Goal: Task Accomplishment & Management: Use online tool/utility

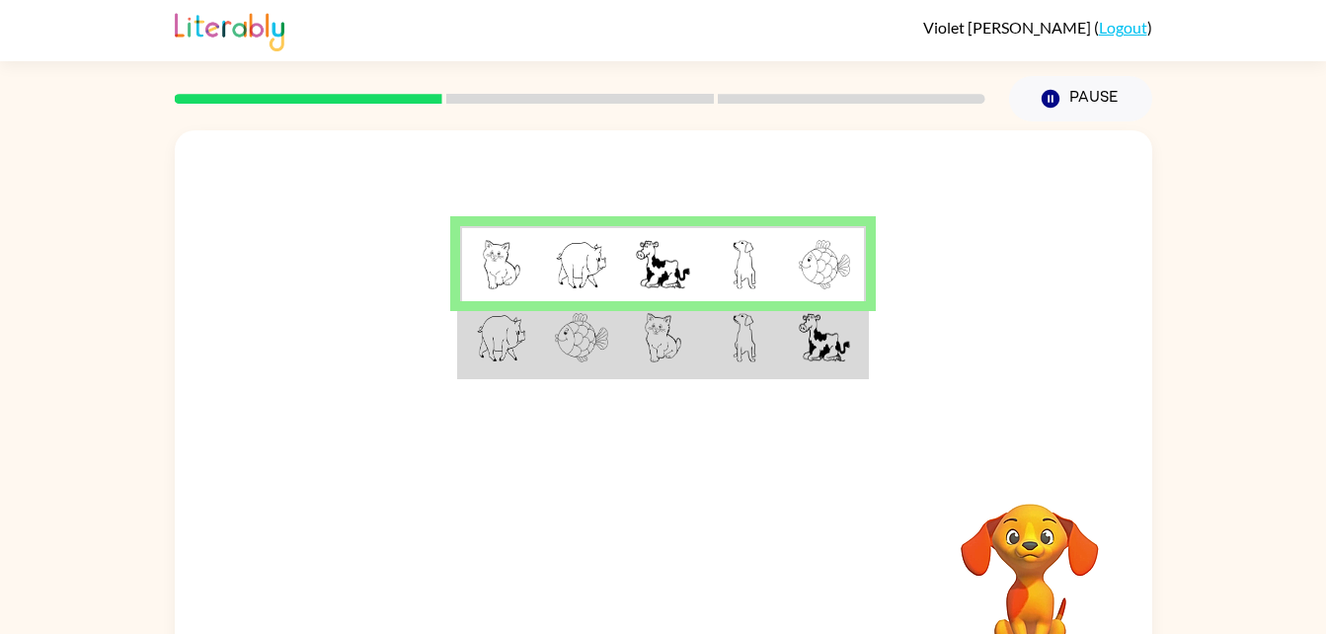
click at [572, 239] on td at bounding box center [581, 264] width 81 height 76
click at [501, 260] on img at bounding box center [502, 264] width 38 height 49
click at [609, 275] on td at bounding box center [581, 264] width 81 height 76
click at [671, 272] on img at bounding box center [662, 264] width 53 height 49
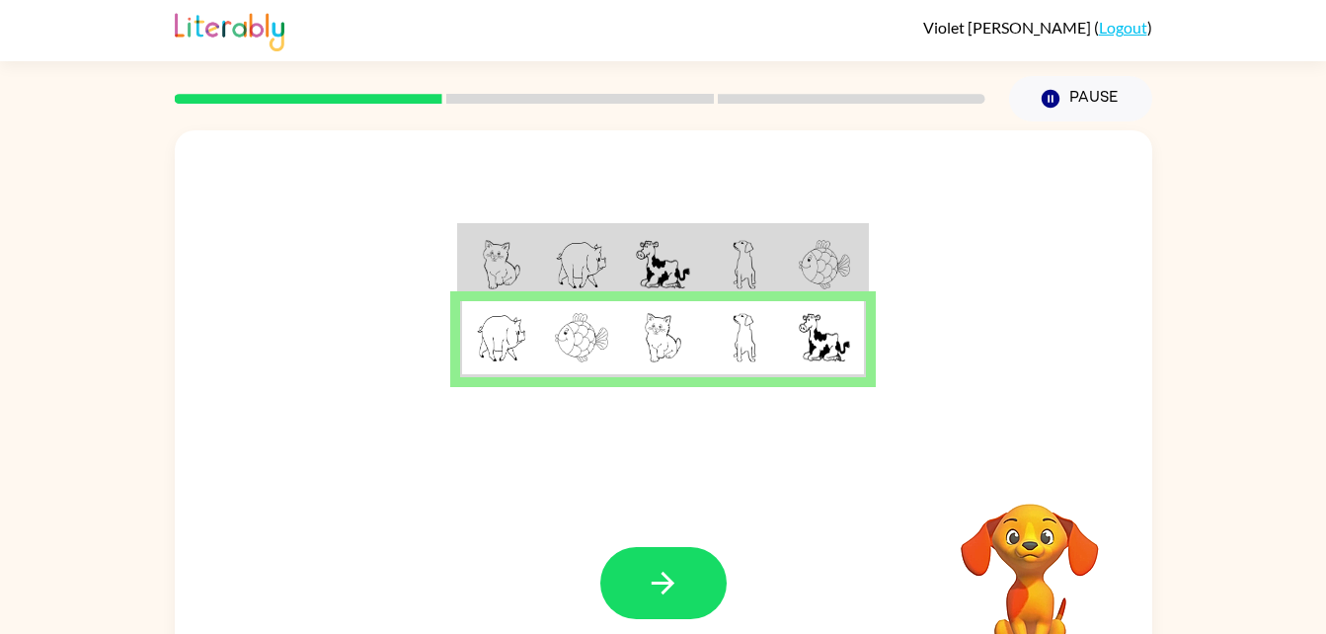
click at [825, 319] on img at bounding box center [824, 337] width 51 height 49
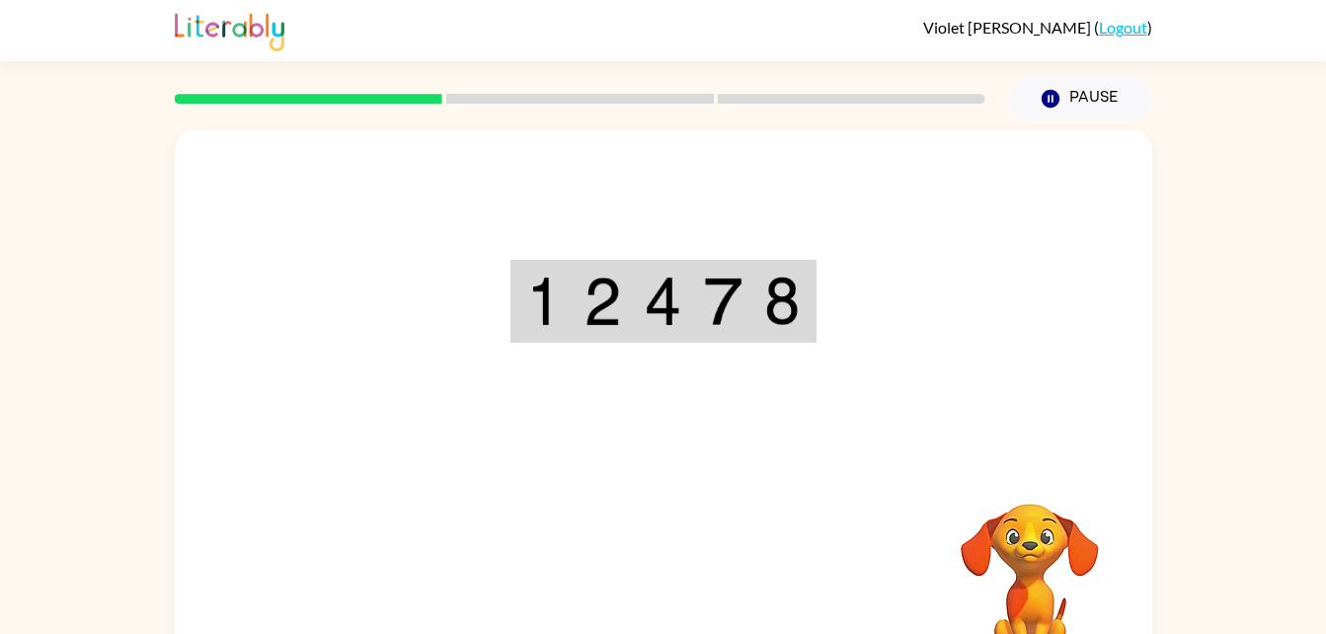
click at [825, 387] on div at bounding box center [664, 296] width 978 height 332
click at [761, 336] on td at bounding box center [784, 302] width 60 height 78
click at [534, 293] on img at bounding box center [544, 301] width 36 height 49
click at [594, 321] on img at bounding box center [603, 301] width 38 height 49
click at [676, 308] on img at bounding box center [663, 301] width 38 height 49
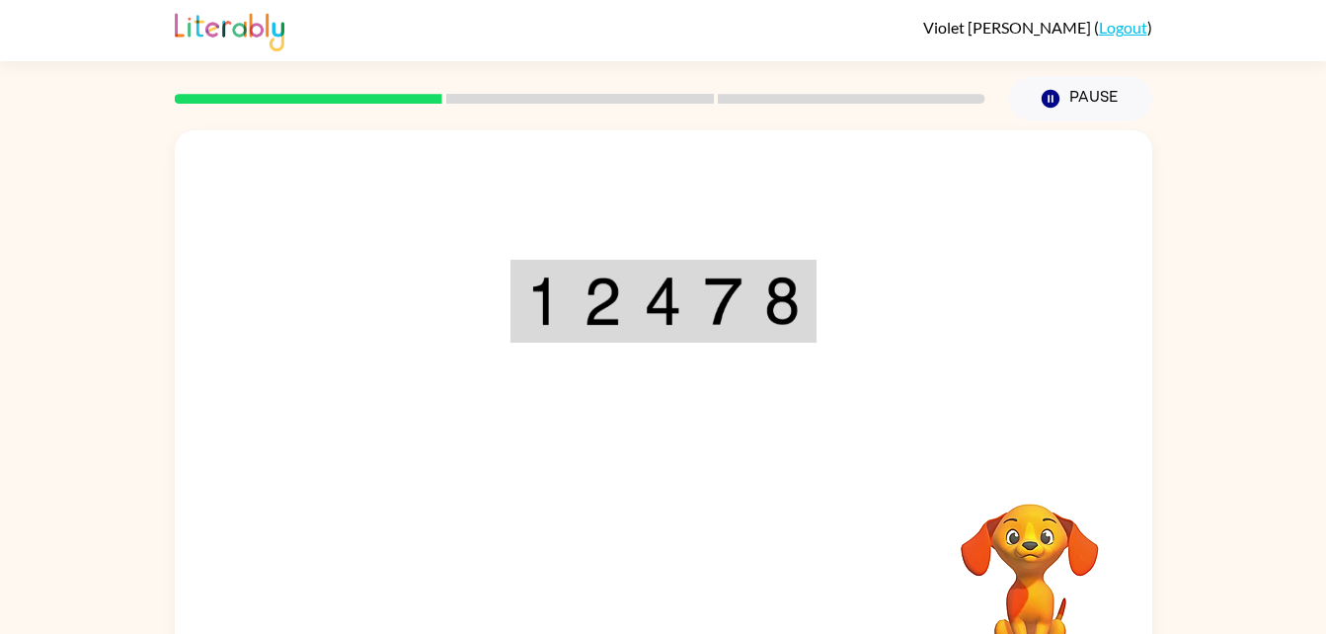
click at [638, 580] on div "Your browser must support playing .mp4 files to use Literably. Please try using…" at bounding box center [664, 412] width 978 height 564
click at [1041, 608] on video "Your browser must support playing .mp4 files to use Literably. Please try using…" at bounding box center [1030, 572] width 198 height 198
click at [1037, 541] on video "Your browser must support playing .mp4 files to use Literably. Please try using…" at bounding box center [1030, 572] width 198 height 198
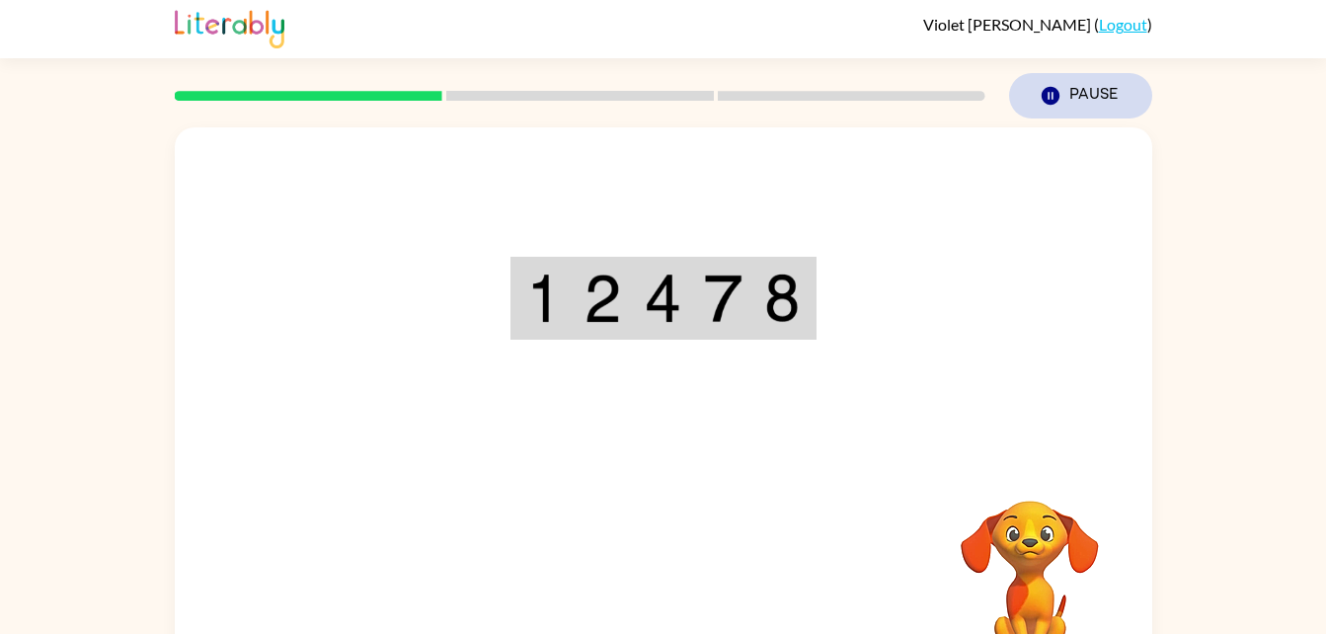
click at [1065, 113] on button "Pause Pause" at bounding box center [1080, 95] width 143 height 45
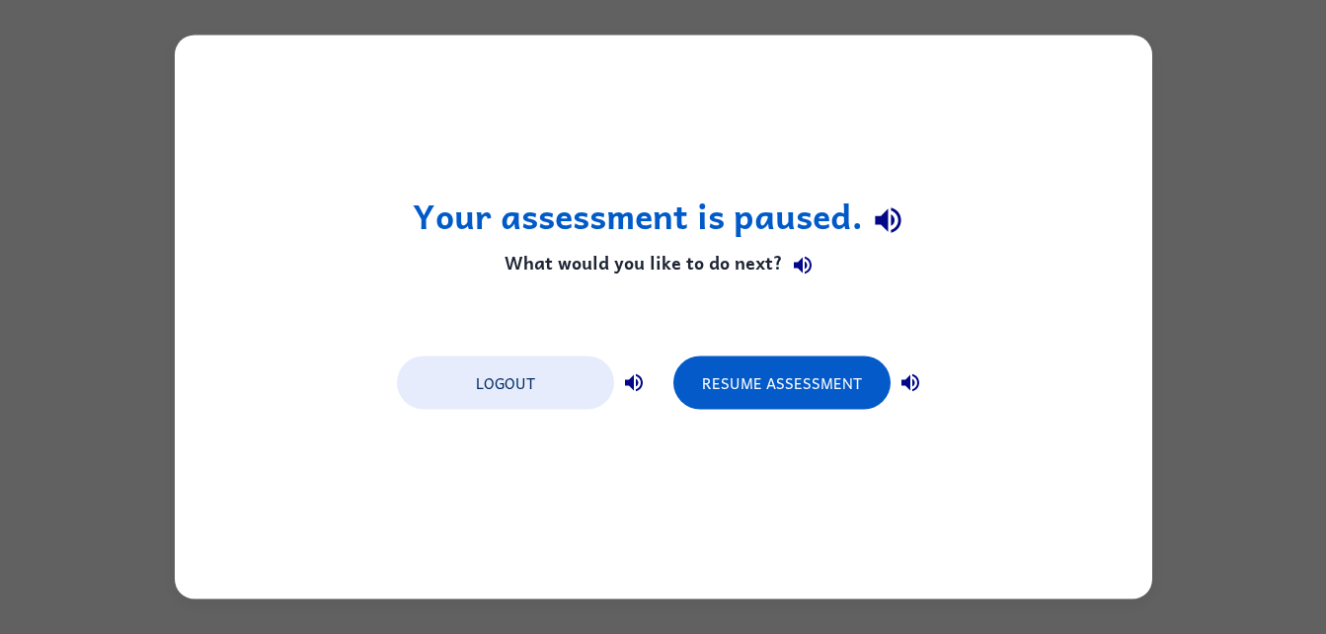
scroll to position [0, 0]
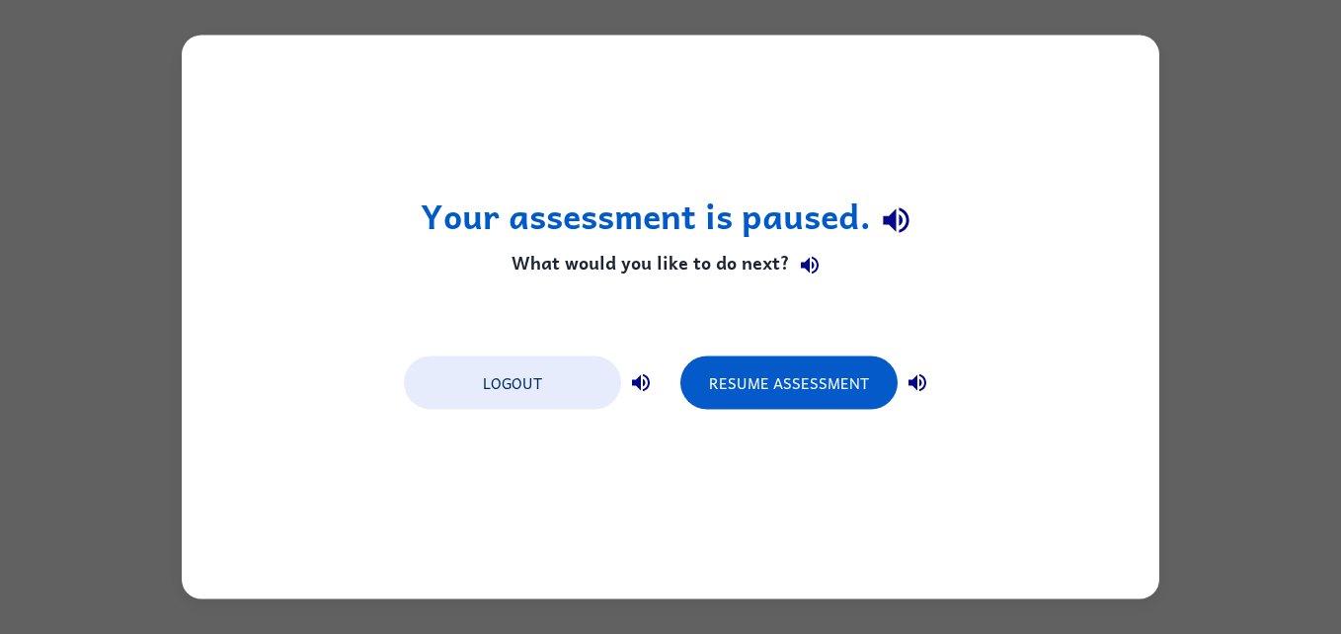
click at [1147, 72] on div "Your assessment is paused. What would you like to do next? Logout Resume Assess…" at bounding box center [671, 318] width 978 height 564
click at [632, 399] on button "button" at bounding box center [641, 383] width 40 height 40
click at [929, 400] on div "Resume Assessment" at bounding box center [808, 381] width 257 height 55
click at [920, 369] on button "button" at bounding box center [918, 383] width 40 height 40
click at [849, 380] on button "Resume Assessment" at bounding box center [788, 383] width 217 height 53
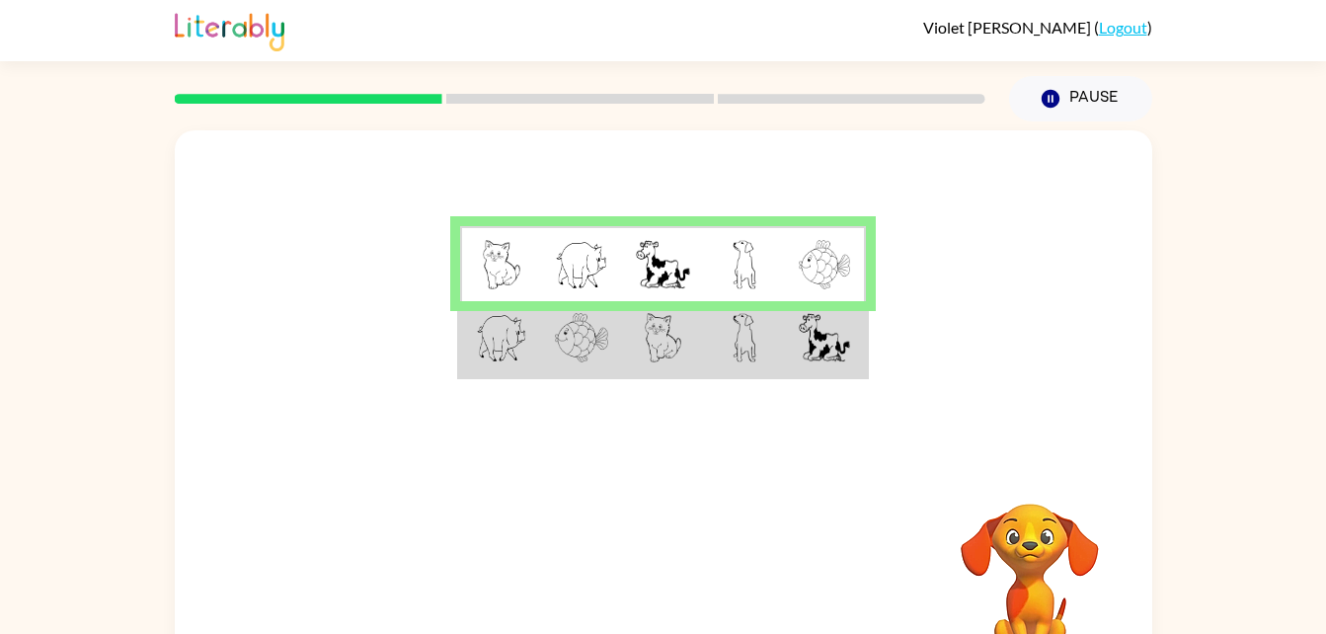
click at [821, 376] on td at bounding box center [825, 339] width 81 height 76
click at [833, 350] on img at bounding box center [824, 337] width 51 height 49
click at [885, 273] on div at bounding box center [664, 296] width 978 height 332
click at [866, 280] on td at bounding box center [825, 264] width 81 height 76
click at [837, 354] on img at bounding box center [824, 337] width 51 height 49
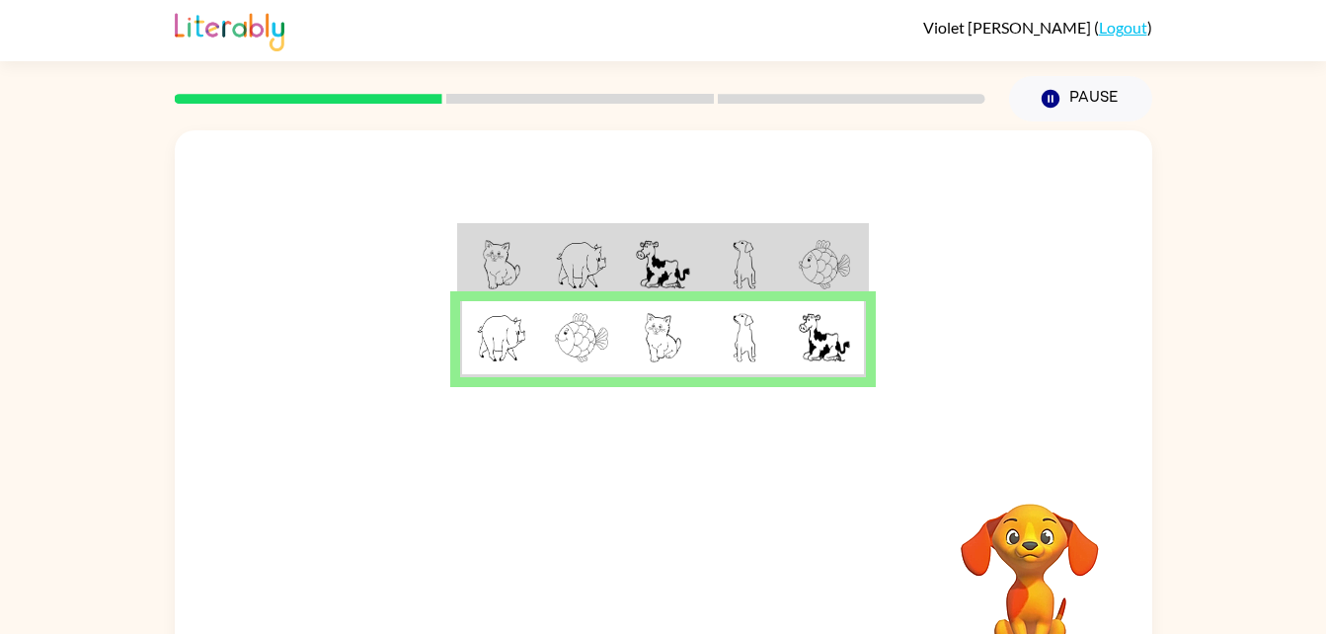
click at [850, 347] on img at bounding box center [824, 337] width 51 height 49
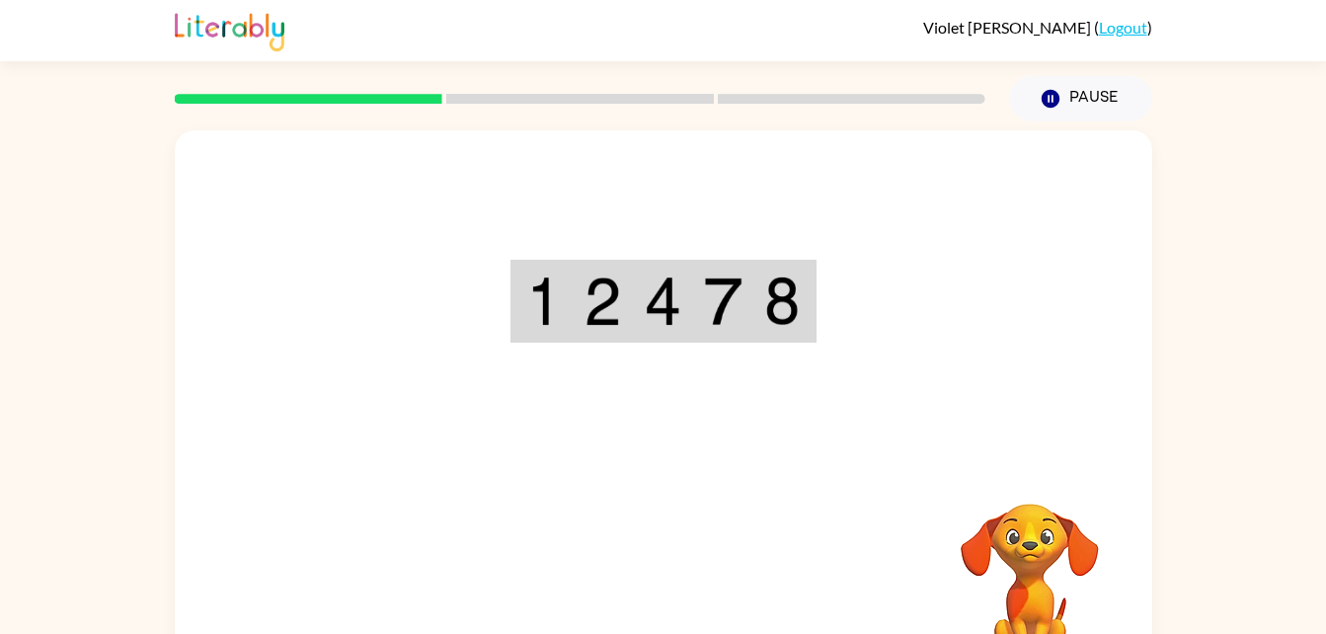
click at [680, 568] on div "Your browser must support playing .mp4 files to use Literably. Please try using…" at bounding box center [664, 412] width 978 height 564
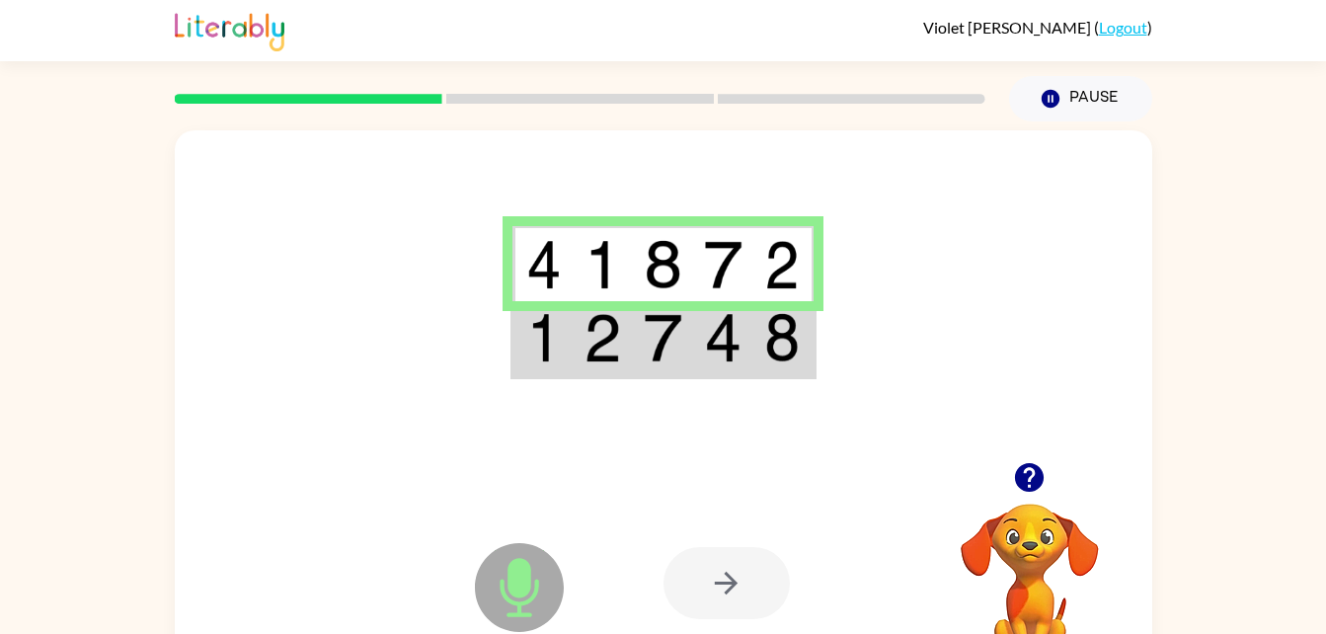
click at [729, 619] on div at bounding box center [727, 583] width 126 height 72
click at [1009, 494] on div at bounding box center [1030, 477] width 198 height 50
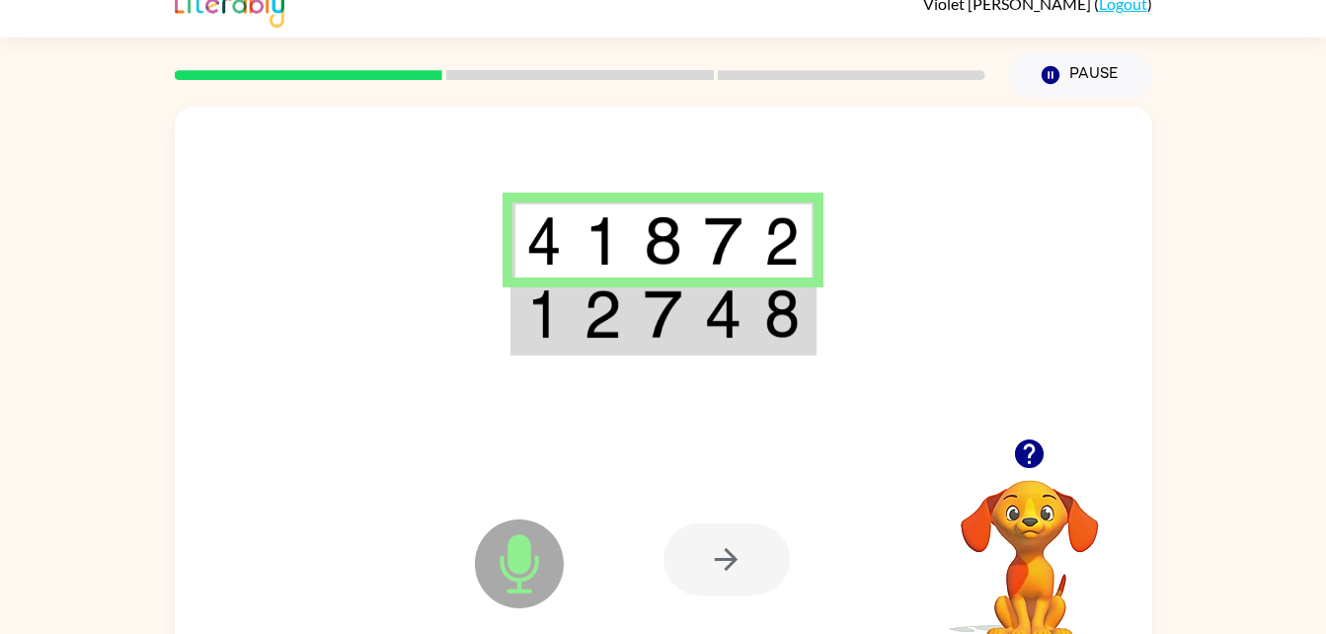
scroll to position [60, 0]
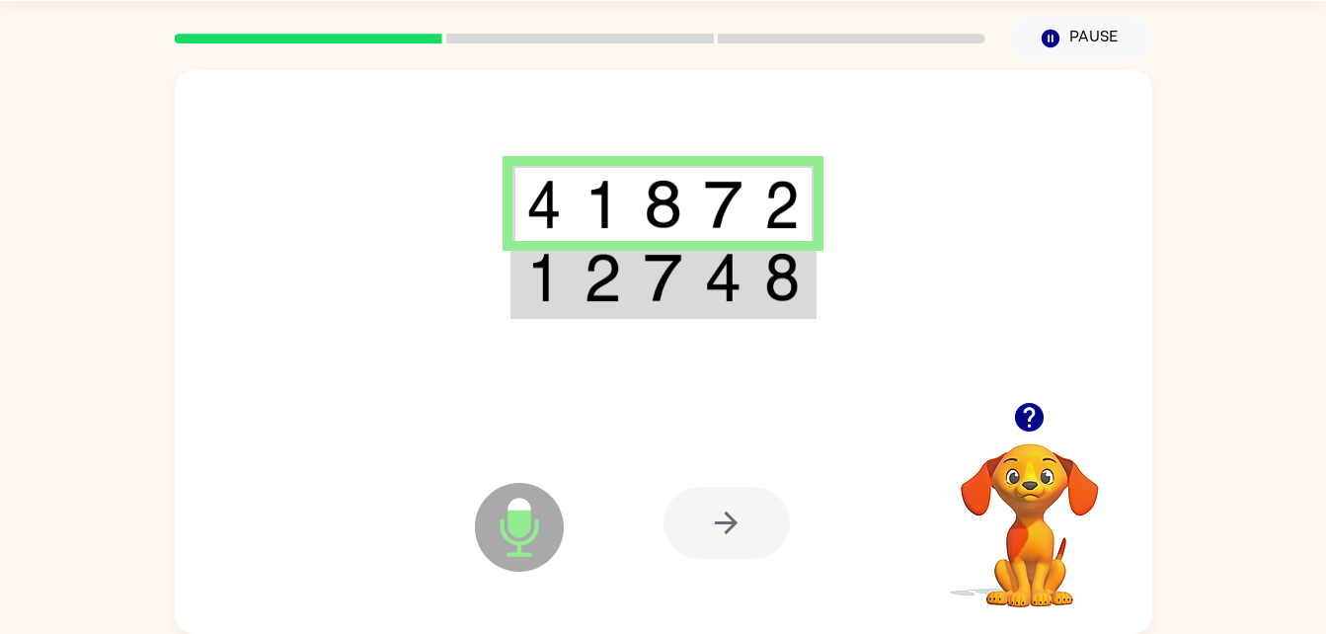
click at [731, 524] on div at bounding box center [727, 523] width 126 height 72
click at [749, 487] on div at bounding box center [727, 523] width 126 height 72
click at [1035, 410] on icon "button" at bounding box center [1029, 417] width 29 height 29
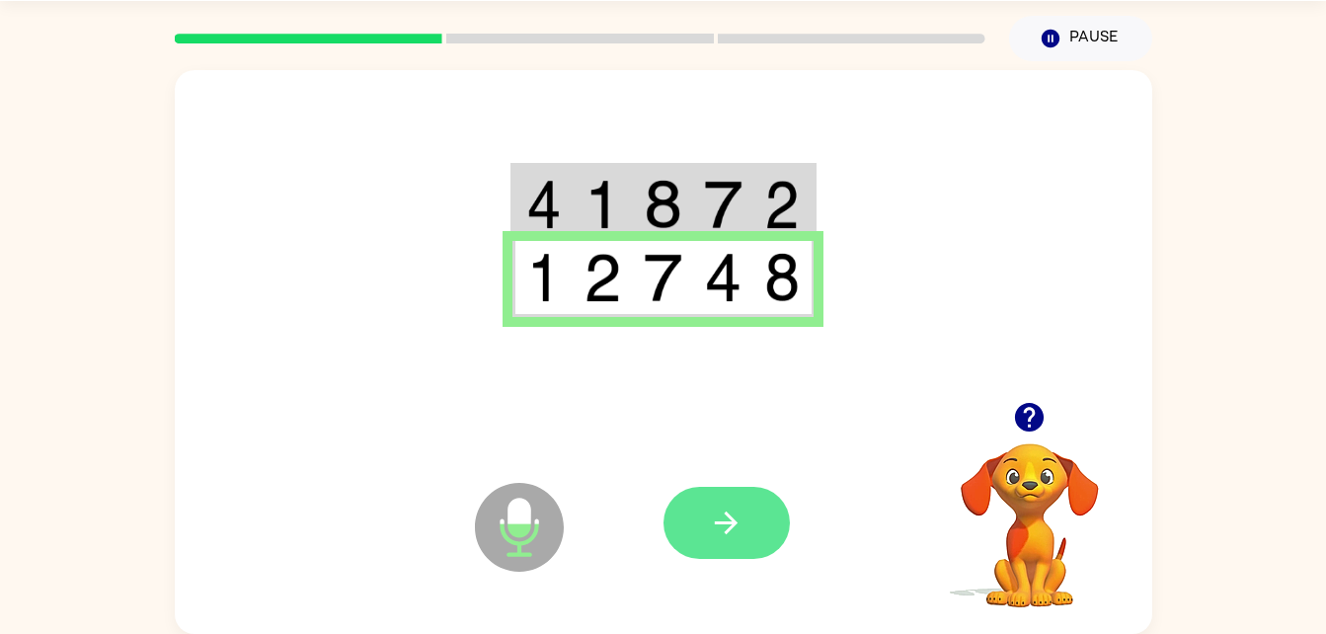
click at [773, 500] on button "button" at bounding box center [727, 523] width 126 height 72
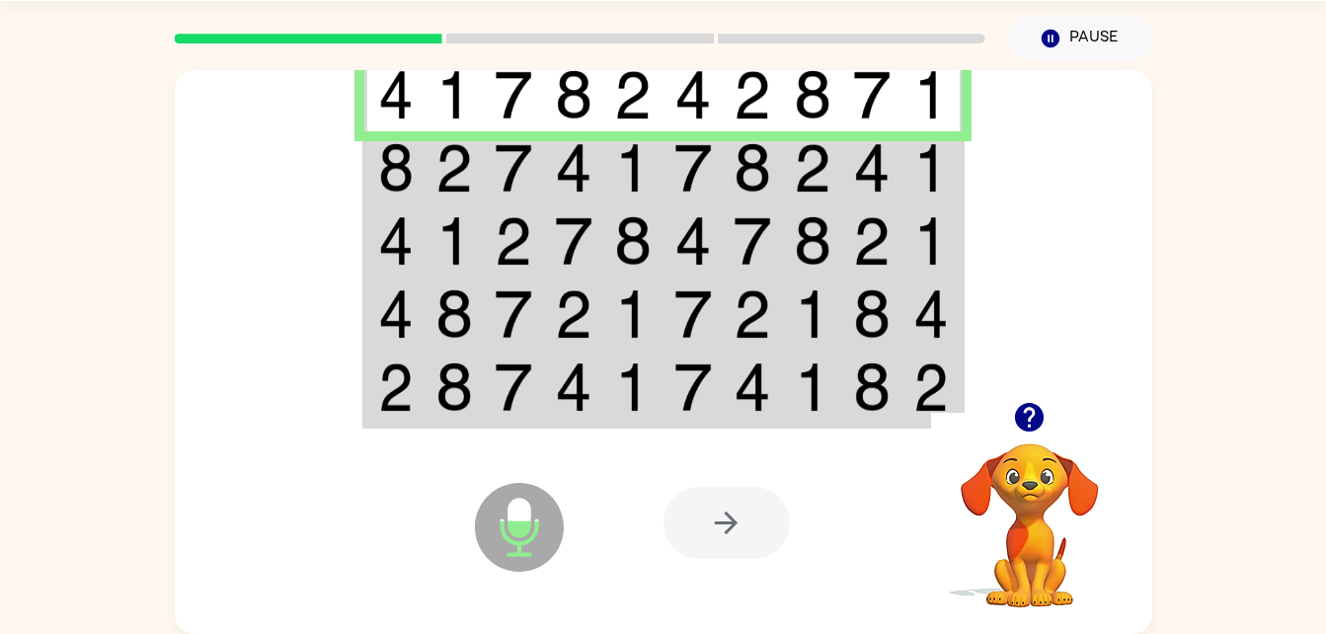
click at [739, 537] on div at bounding box center [727, 523] width 126 height 72
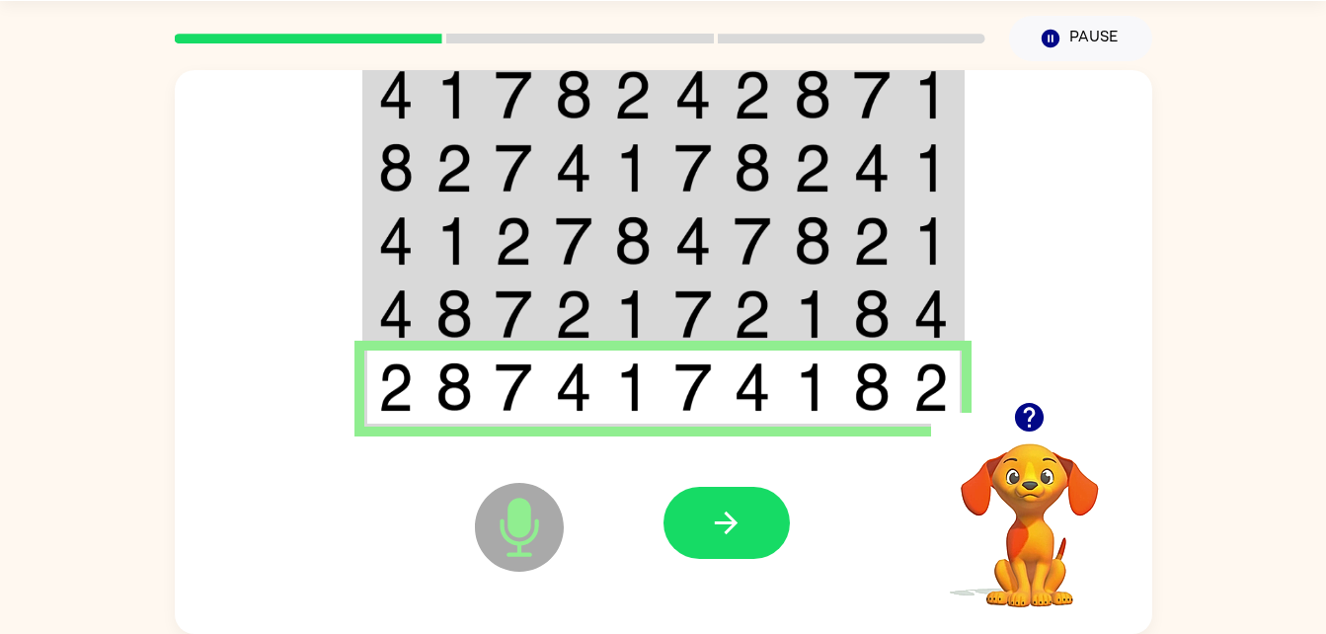
click at [785, 504] on div at bounding box center [727, 523] width 126 height 72
click at [723, 547] on button "button" at bounding box center [727, 523] width 126 height 72
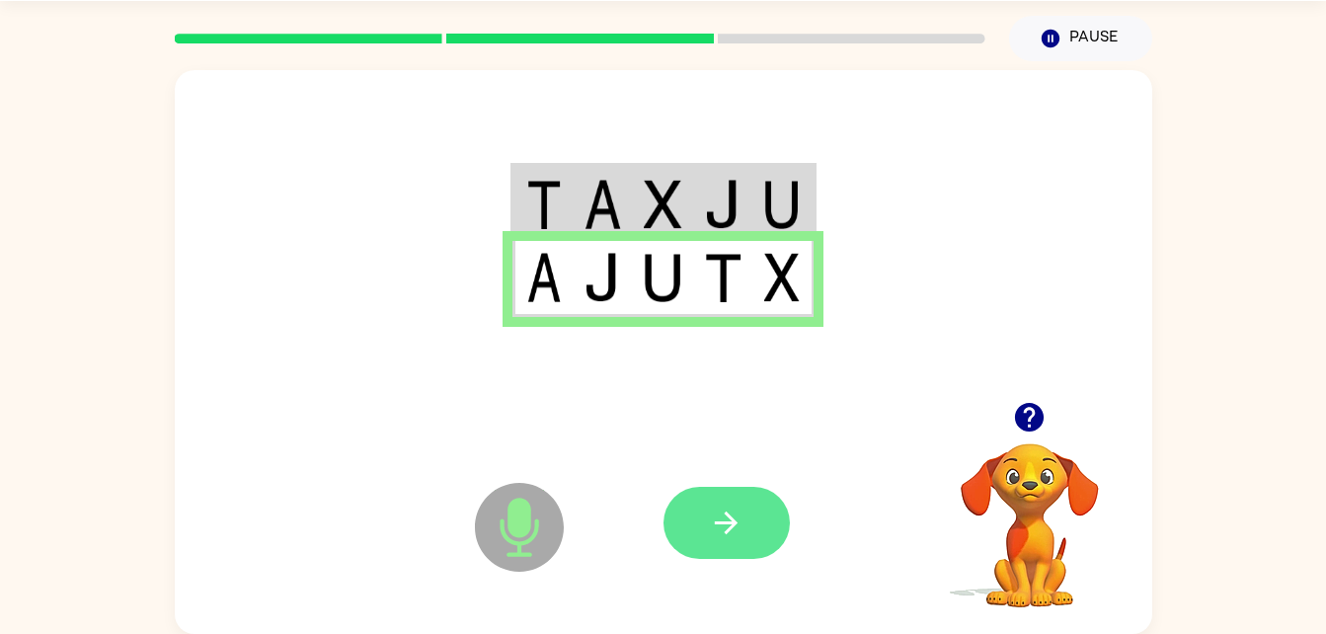
click at [738, 542] on button "button" at bounding box center [727, 523] width 126 height 72
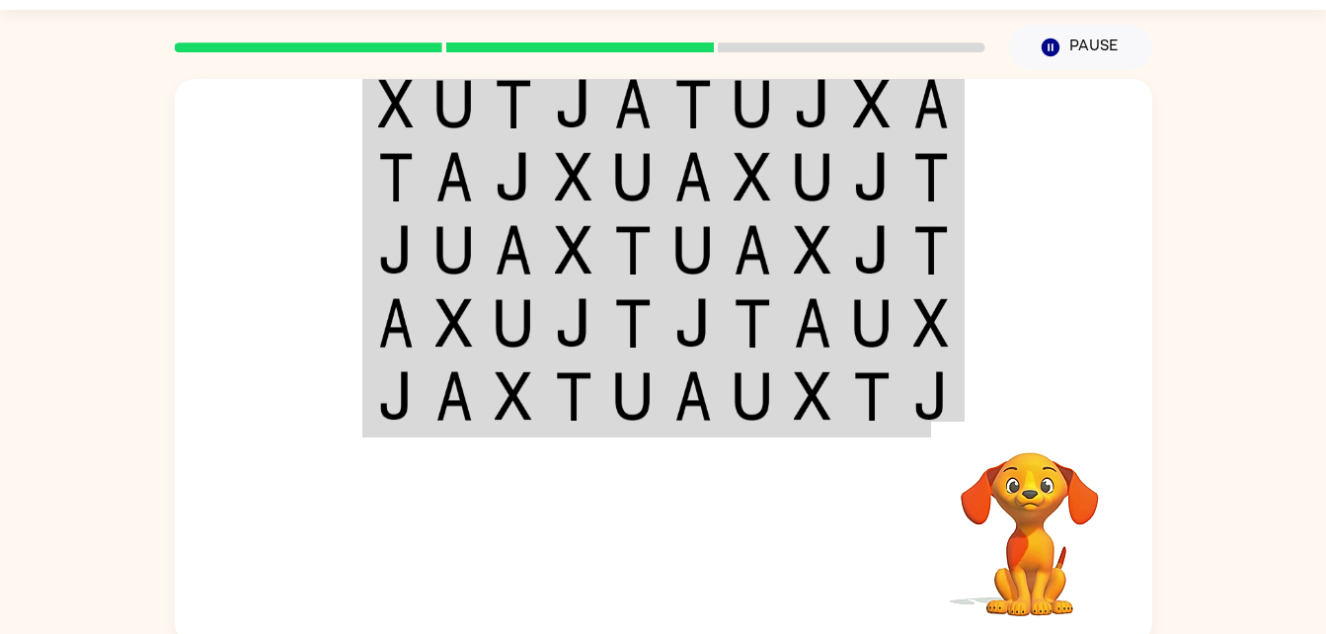
scroll to position [52, 0]
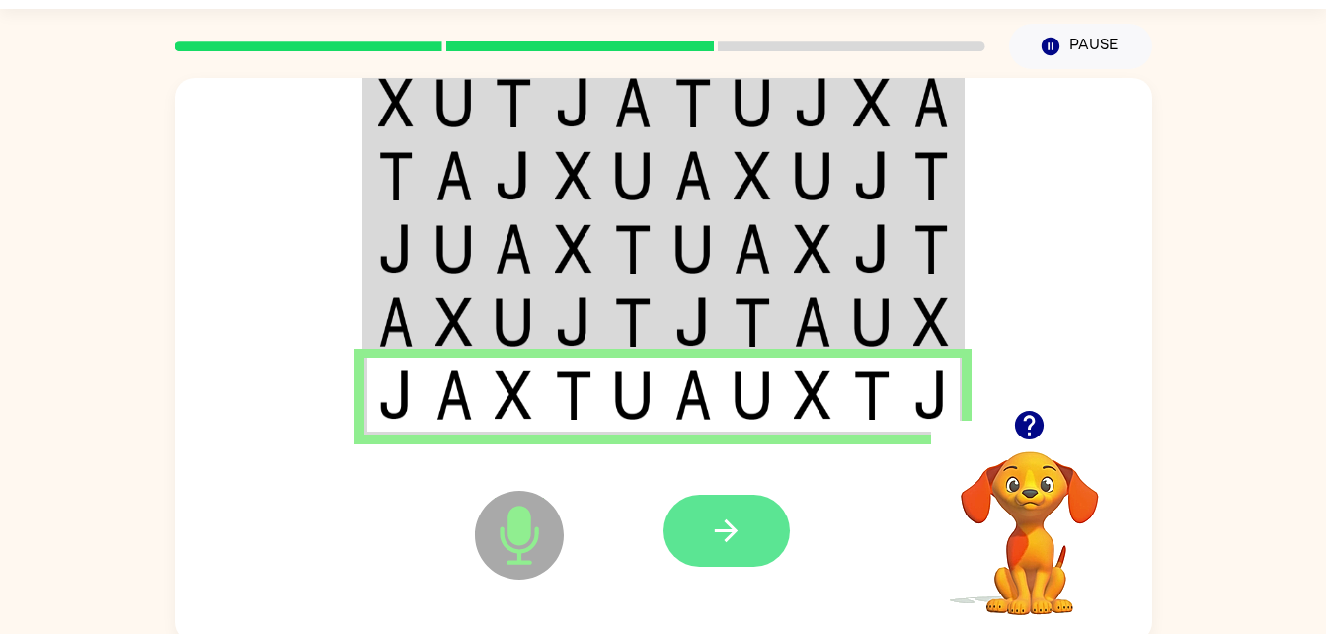
click at [734, 540] on icon "button" at bounding box center [726, 531] width 35 height 35
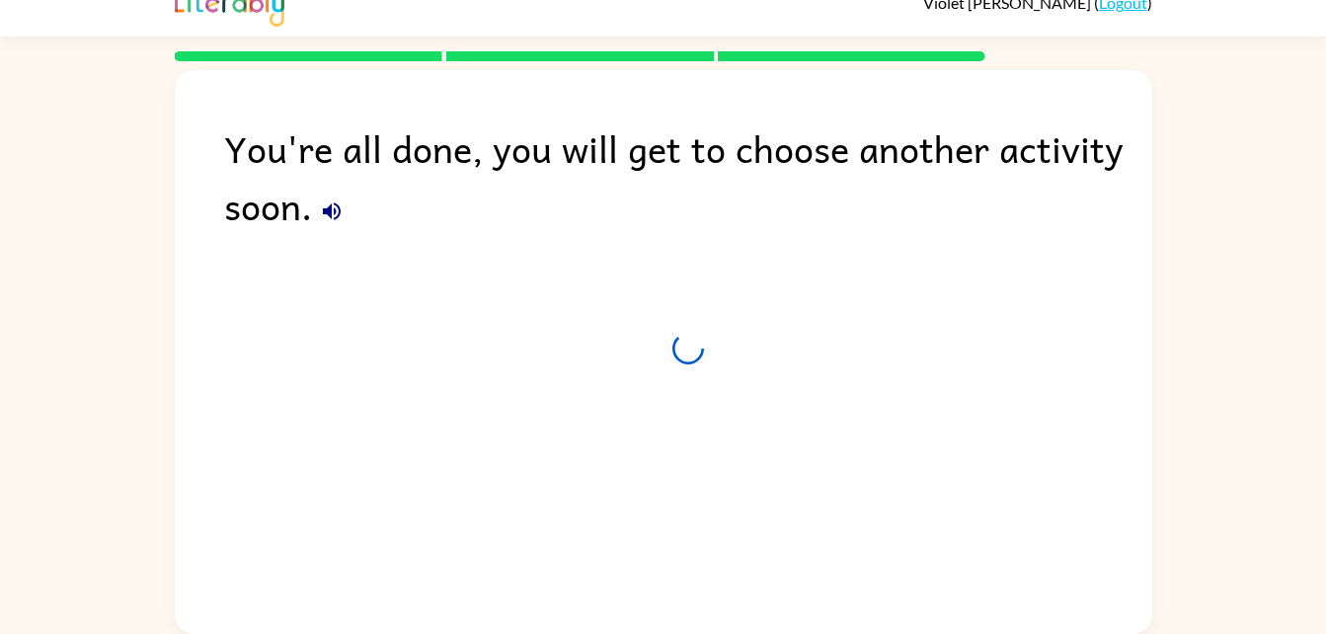
scroll to position [25, 0]
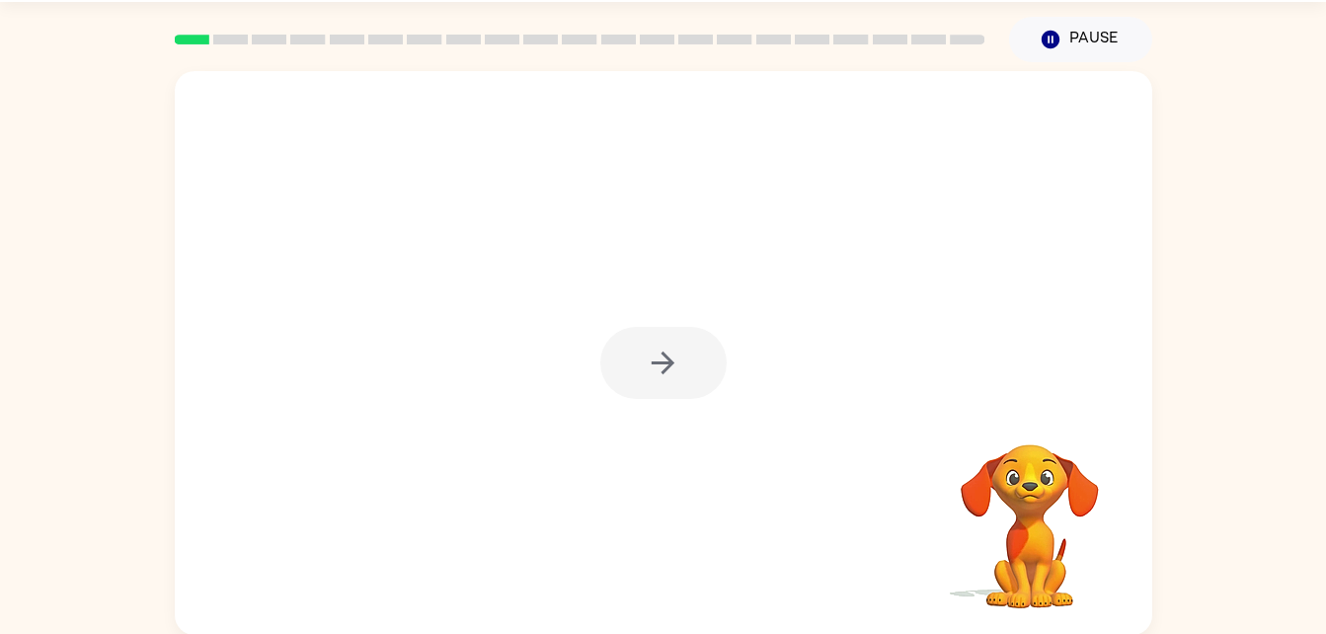
scroll to position [60, 0]
click at [636, 366] on div at bounding box center [663, 362] width 126 height 72
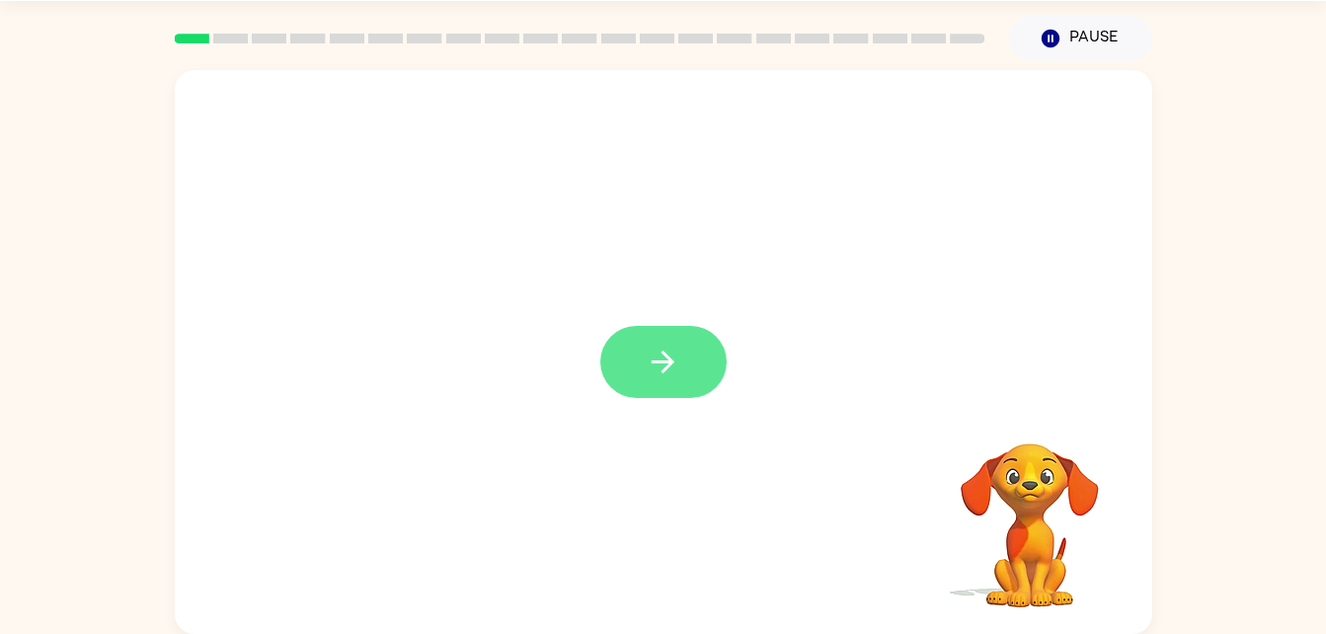
click at [656, 328] on button "button" at bounding box center [663, 362] width 126 height 72
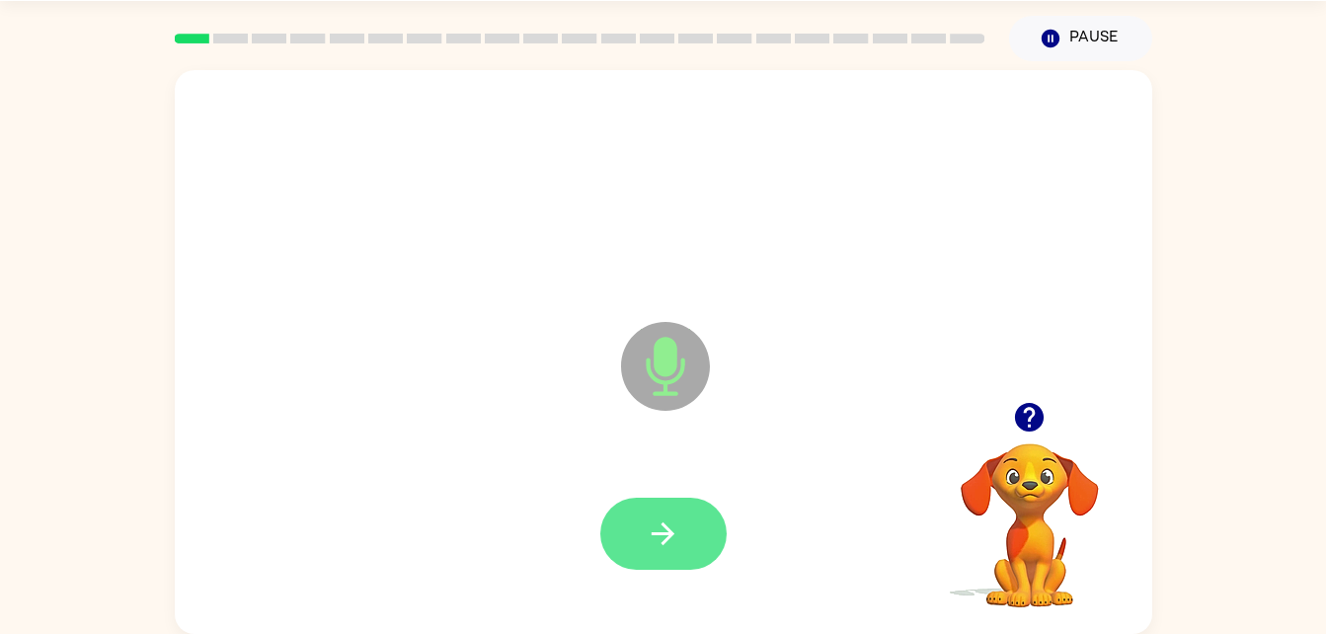
click at [695, 534] on button "button" at bounding box center [663, 534] width 126 height 72
click at [662, 532] on icon "button" at bounding box center [663, 533] width 23 height 23
click at [689, 520] on button "button" at bounding box center [663, 534] width 126 height 72
click at [677, 530] on icon "button" at bounding box center [663, 534] width 35 height 35
click at [699, 508] on button "button" at bounding box center [663, 534] width 126 height 72
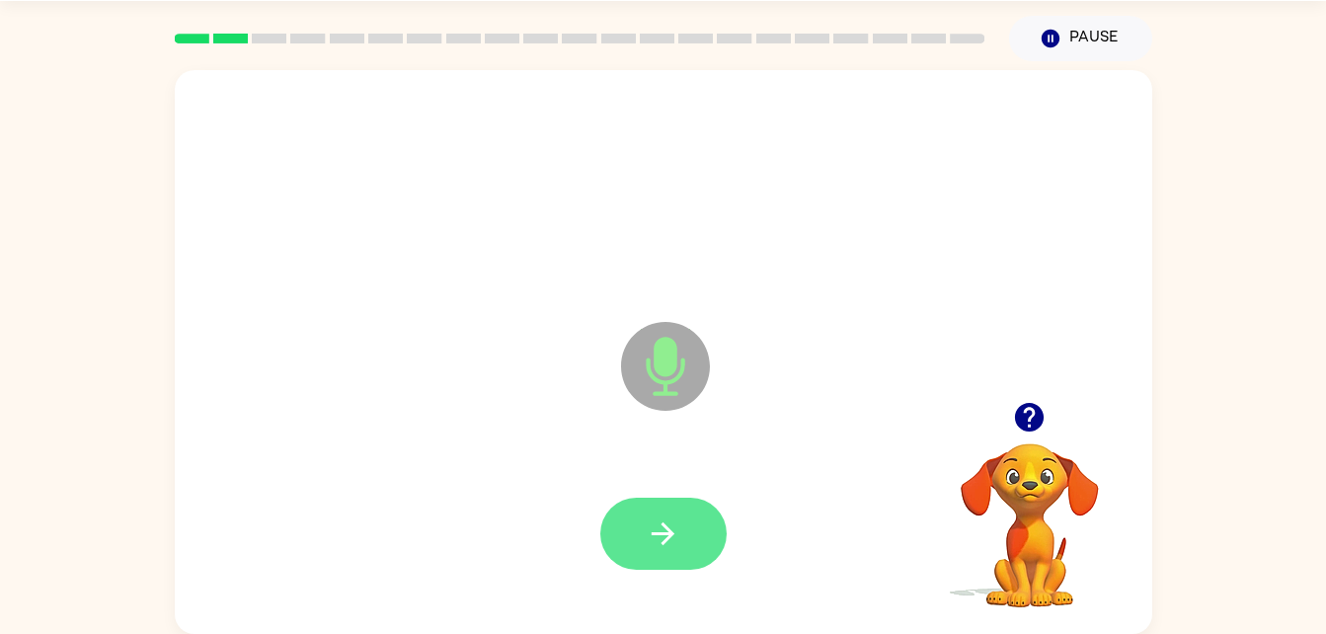
click at [643, 534] on button "button" at bounding box center [663, 534] width 126 height 72
click at [694, 527] on button "button" at bounding box center [663, 534] width 126 height 72
click at [670, 563] on button "button" at bounding box center [663, 534] width 126 height 72
click at [672, 517] on icon "button" at bounding box center [663, 534] width 35 height 35
click at [697, 539] on button "button" at bounding box center [663, 534] width 126 height 72
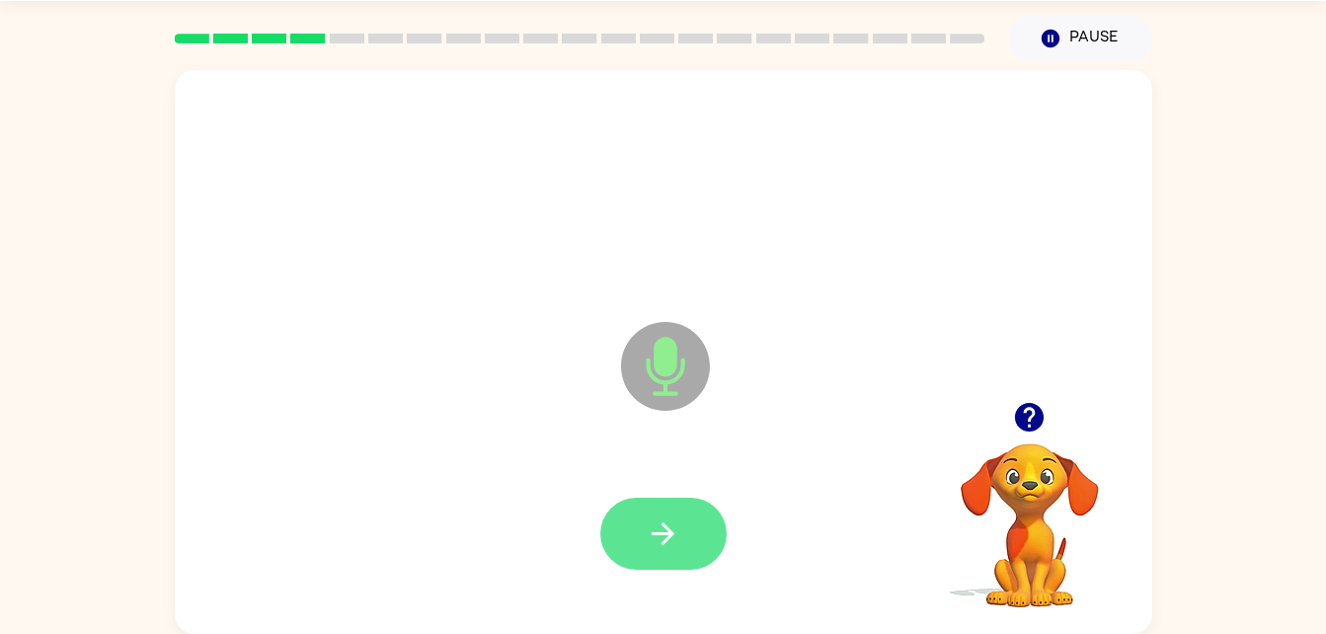
click at [685, 536] on button "button" at bounding box center [663, 534] width 126 height 72
click at [675, 526] on icon "button" at bounding box center [663, 534] width 35 height 35
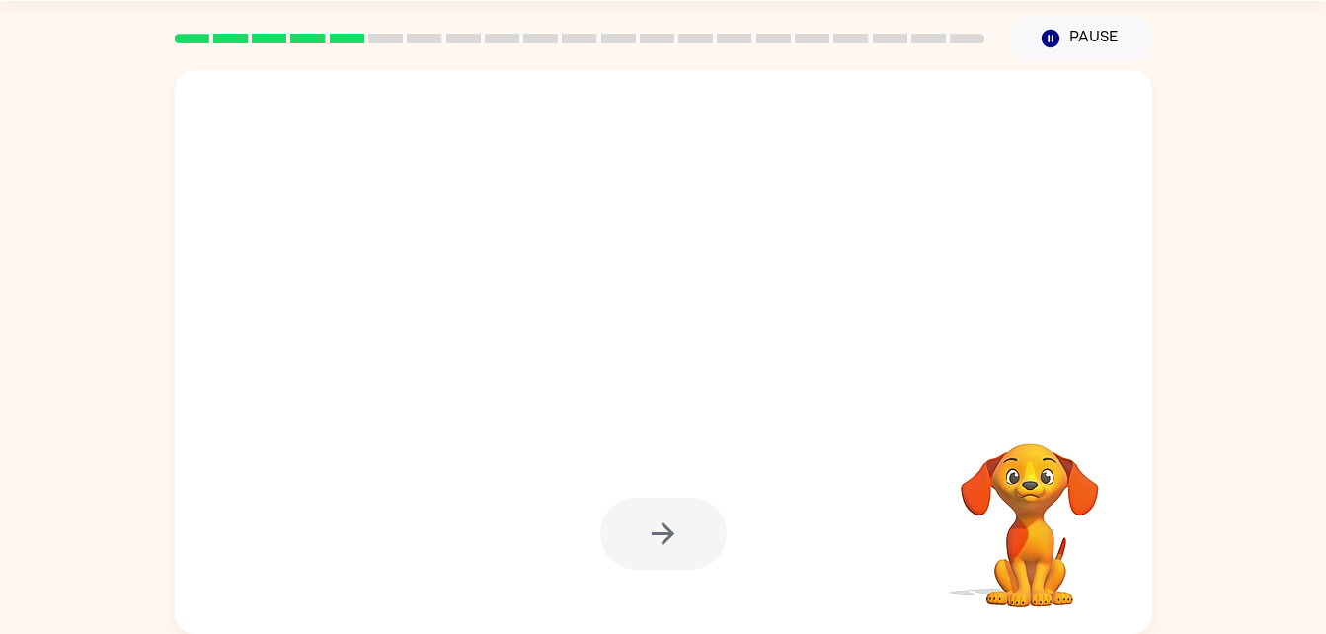
click at [685, 526] on div at bounding box center [663, 534] width 126 height 72
click at [708, 538] on div at bounding box center [663, 534] width 126 height 72
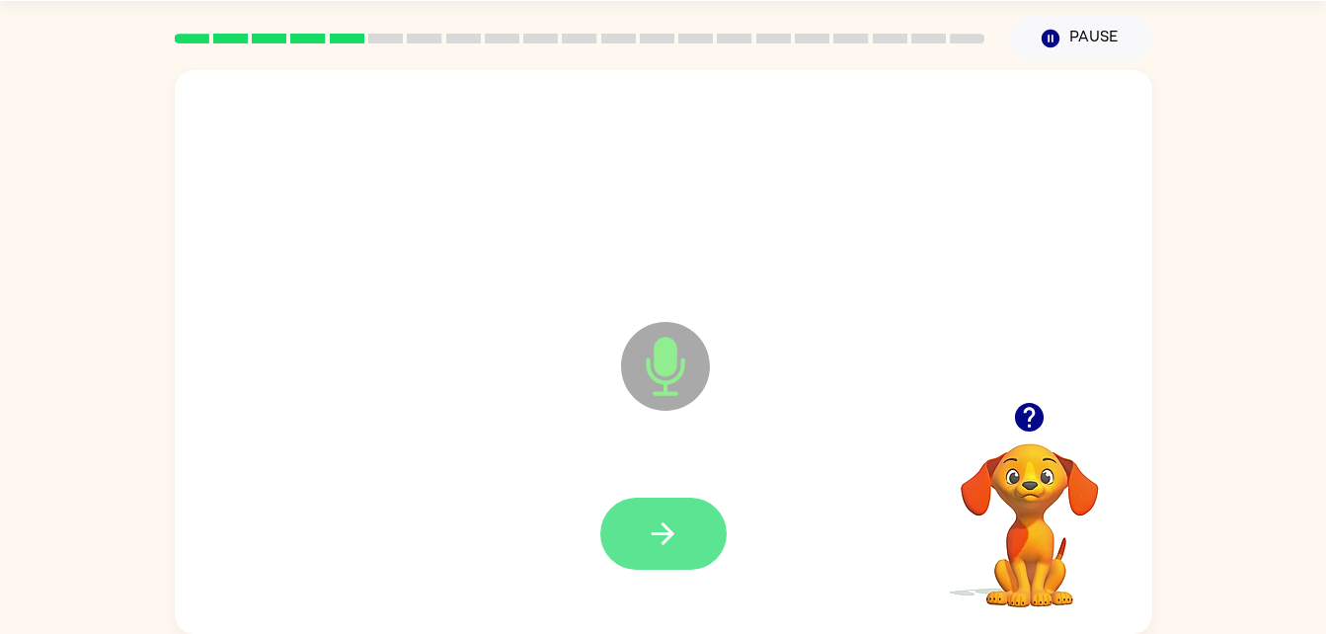
click at [683, 501] on button "button" at bounding box center [663, 534] width 126 height 72
click at [672, 543] on icon "button" at bounding box center [663, 534] width 35 height 35
click at [681, 537] on button "button" at bounding box center [663, 534] width 126 height 72
click at [658, 529] on icon "button" at bounding box center [663, 534] width 35 height 35
click at [689, 557] on button "button" at bounding box center [663, 534] width 126 height 72
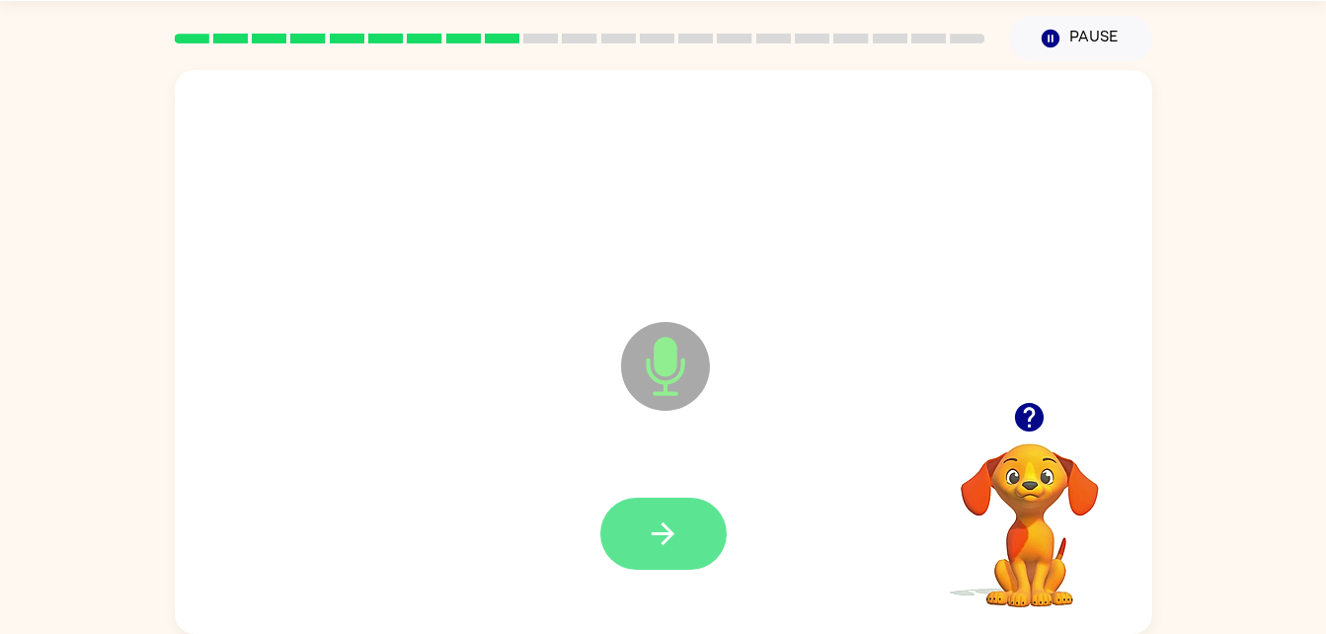
click at [676, 522] on icon "button" at bounding box center [663, 534] width 35 height 35
click at [665, 544] on icon "button" at bounding box center [663, 534] width 35 height 35
click at [658, 534] on icon "button" at bounding box center [663, 533] width 23 height 23
click at [697, 532] on button "button" at bounding box center [663, 534] width 126 height 72
click at [676, 504] on button "button" at bounding box center [663, 534] width 126 height 72
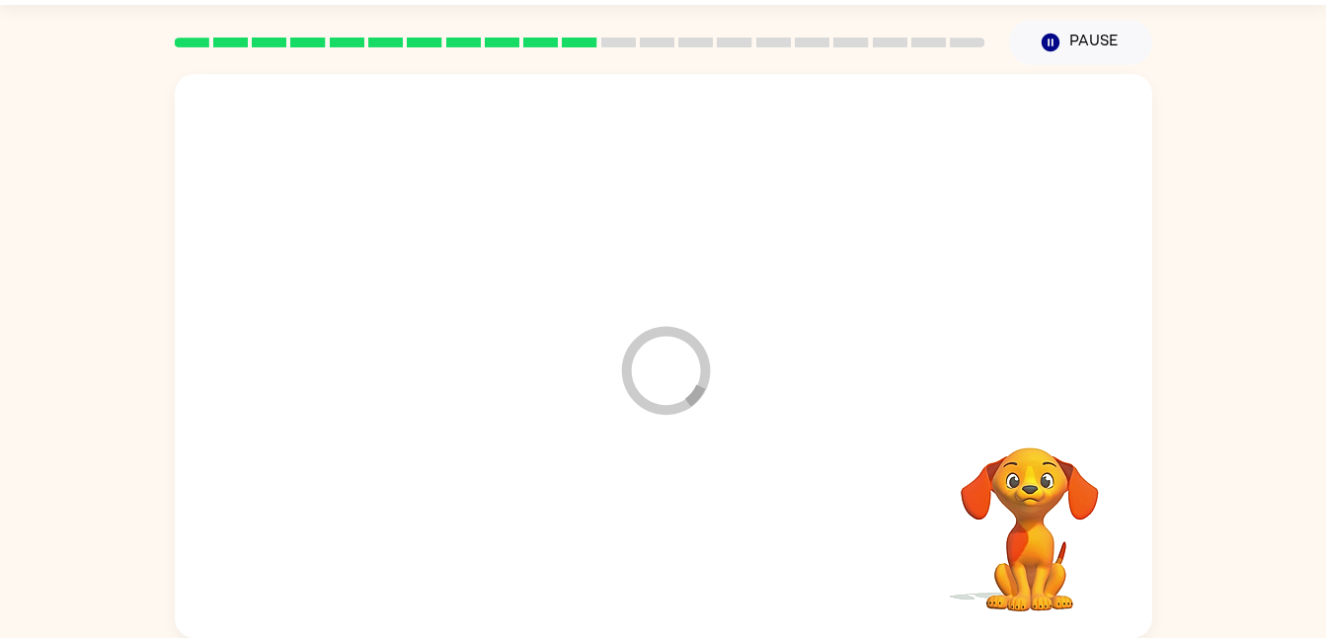
scroll to position [52, 0]
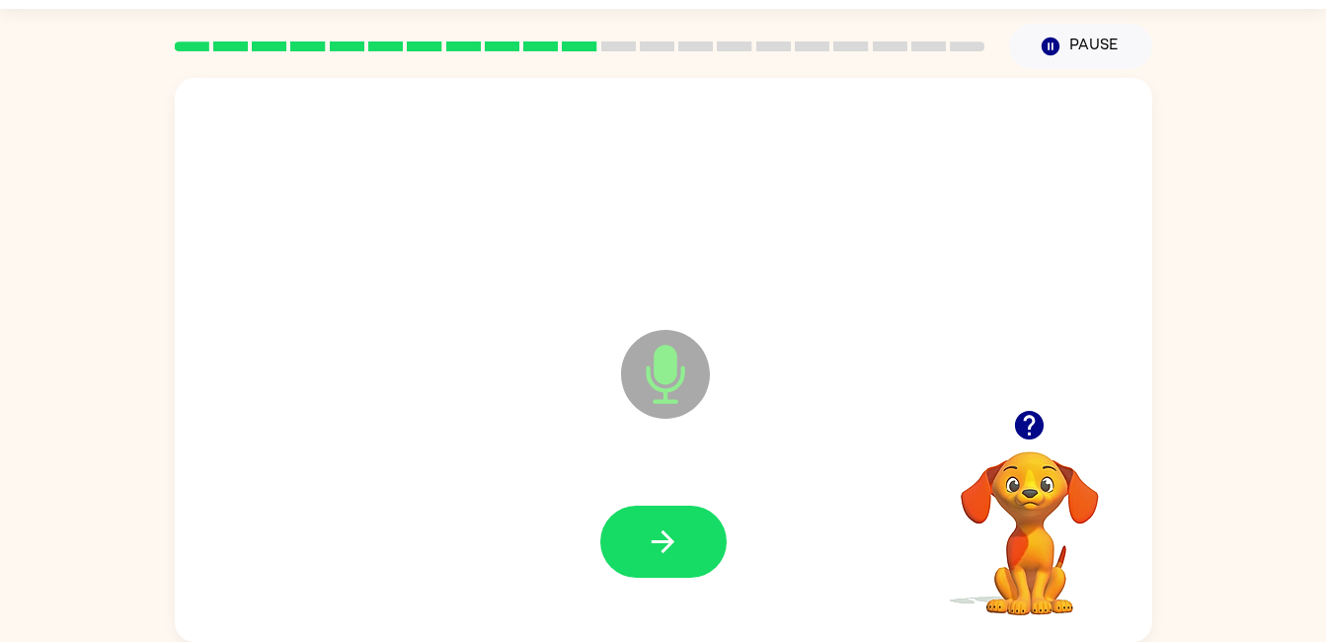
click at [666, 567] on button "button" at bounding box center [663, 542] width 126 height 72
click at [683, 539] on button "button" at bounding box center [663, 542] width 126 height 72
click at [655, 518] on button "button" at bounding box center [663, 542] width 126 height 72
click at [664, 568] on button "button" at bounding box center [663, 542] width 126 height 72
click at [675, 539] on icon "button" at bounding box center [663, 541] width 35 height 35
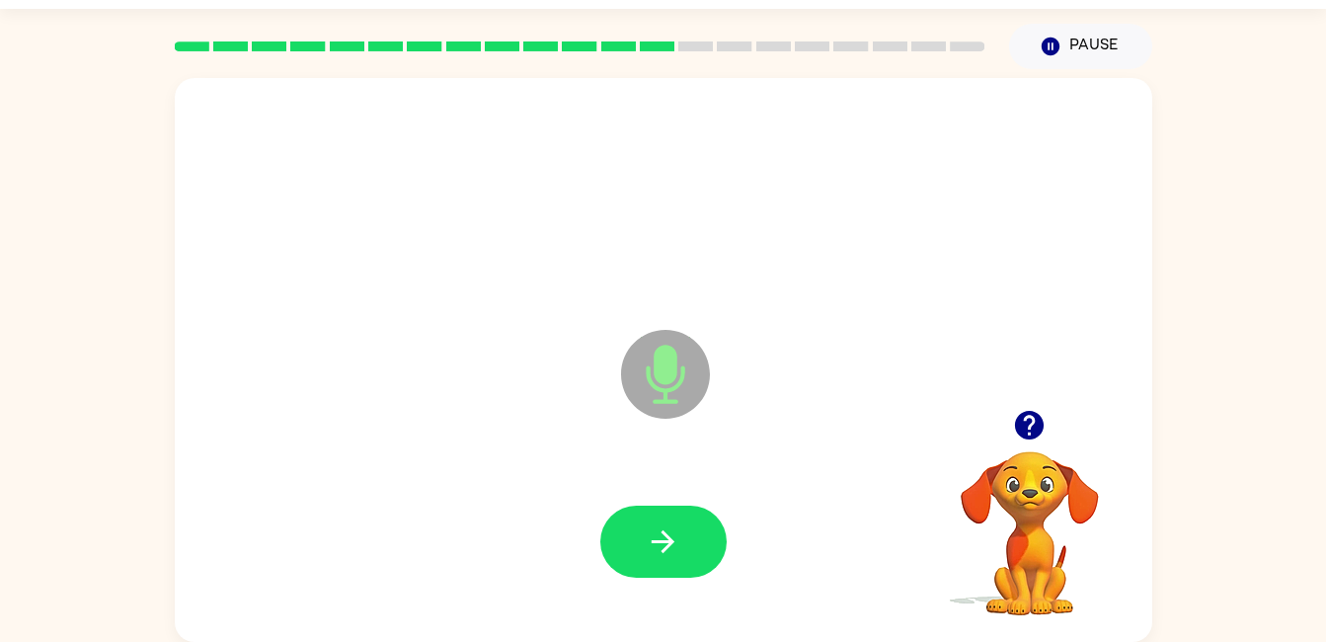
click at [656, 564] on button "button" at bounding box center [663, 542] width 126 height 72
click at [670, 561] on button "button" at bounding box center [663, 542] width 126 height 72
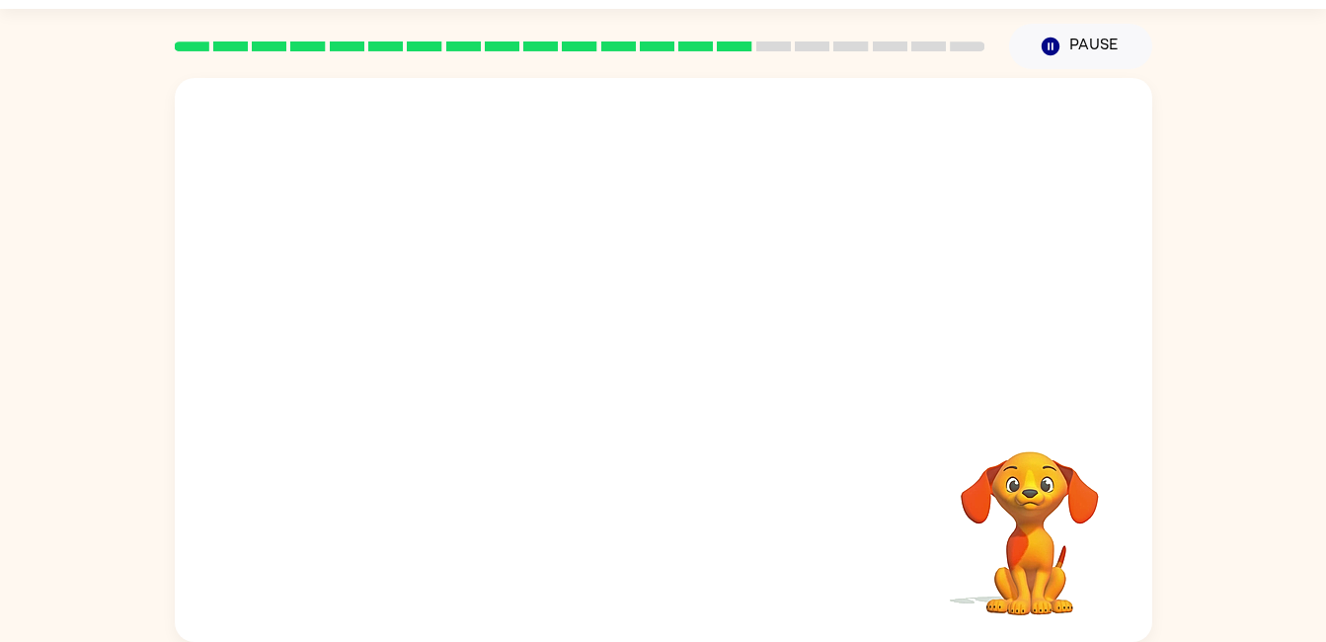
click at [683, 562] on div at bounding box center [664, 542] width 938 height 162
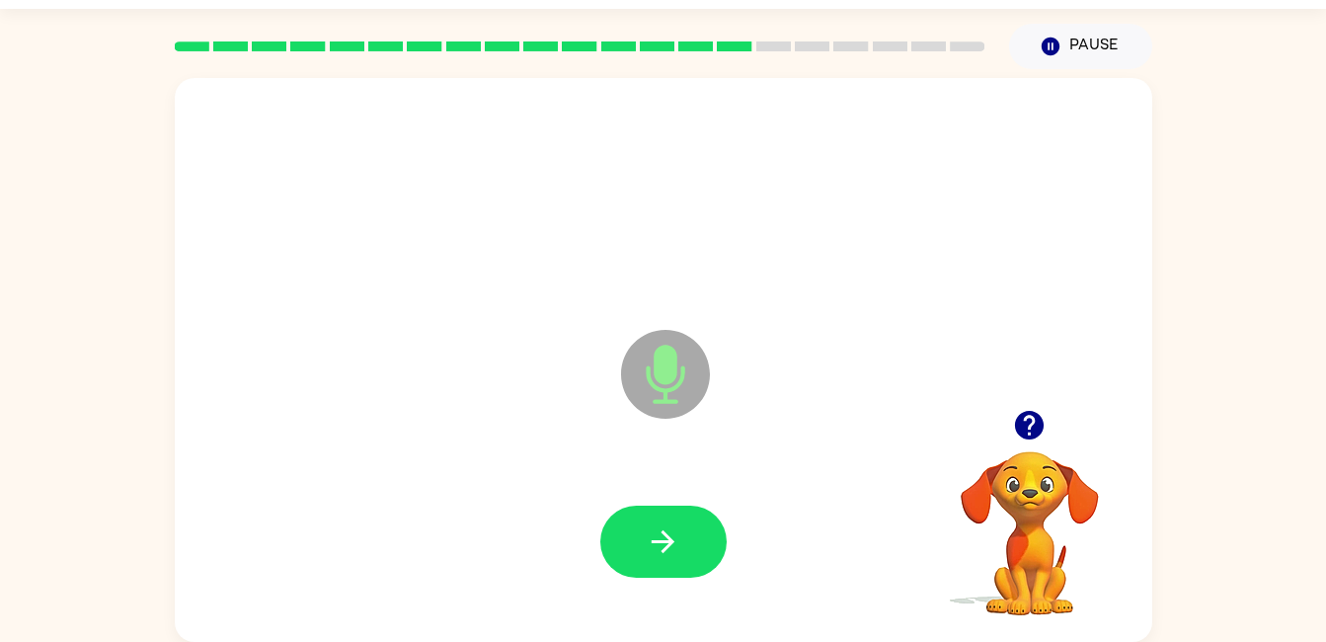
click at [651, 539] on icon "button" at bounding box center [663, 541] width 35 height 35
click at [659, 534] on icon "button" at bounding box center [663, 541] width 35 height 35
click at [680, 520] on button "button" at bounding box center [663, 542] width 126 height 72
click at [683, 540] on button "button" at bounding box center [663, 542] width 126 height 72
click at [673, 533] on icon "button" at bounding box center [663, 541] width 35 height 35
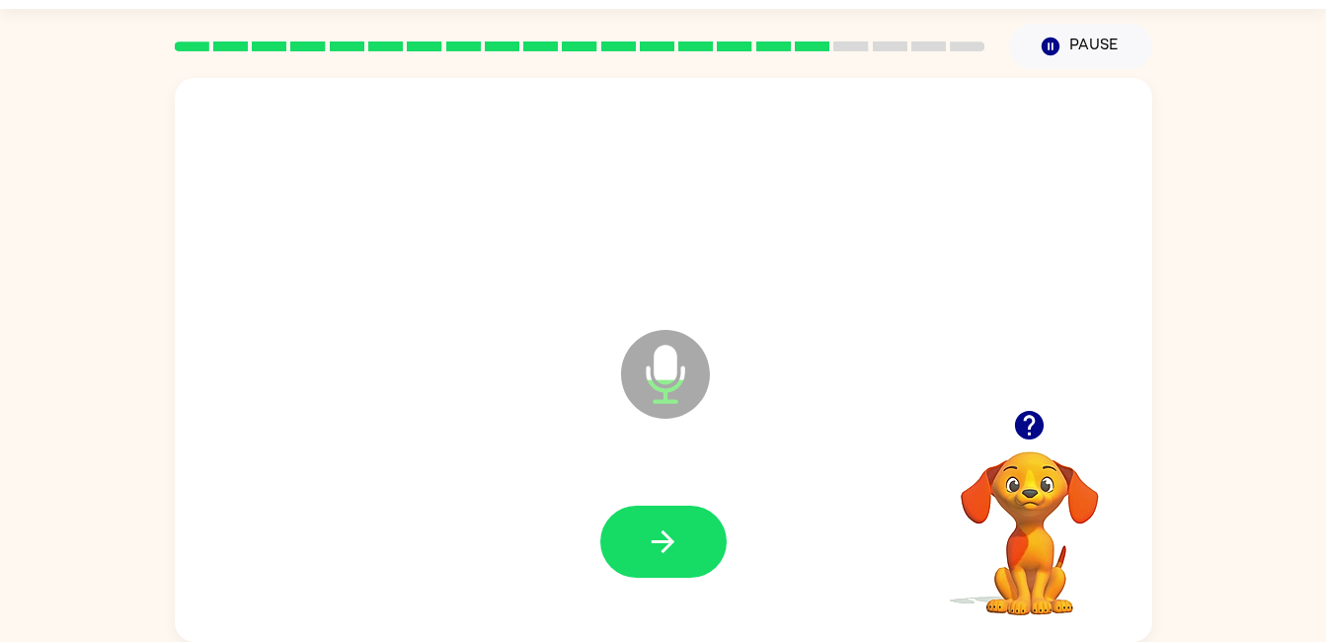
click at [722, 528] on button "button" at bounding box center [663, 542] width 126 height 72
click at [683, 554] on button "button" at bounding box center [663, 542] width 126 height 72
click at [661, 555] on icon "button" at bounding box center [663, 541] width 35 height 35
click at [670, 520] on button "button" at bounding box center [663, 542] width 126 height 72
click at [680, 546] on button "button" at bounding box center [663, 542] width 126 height 72
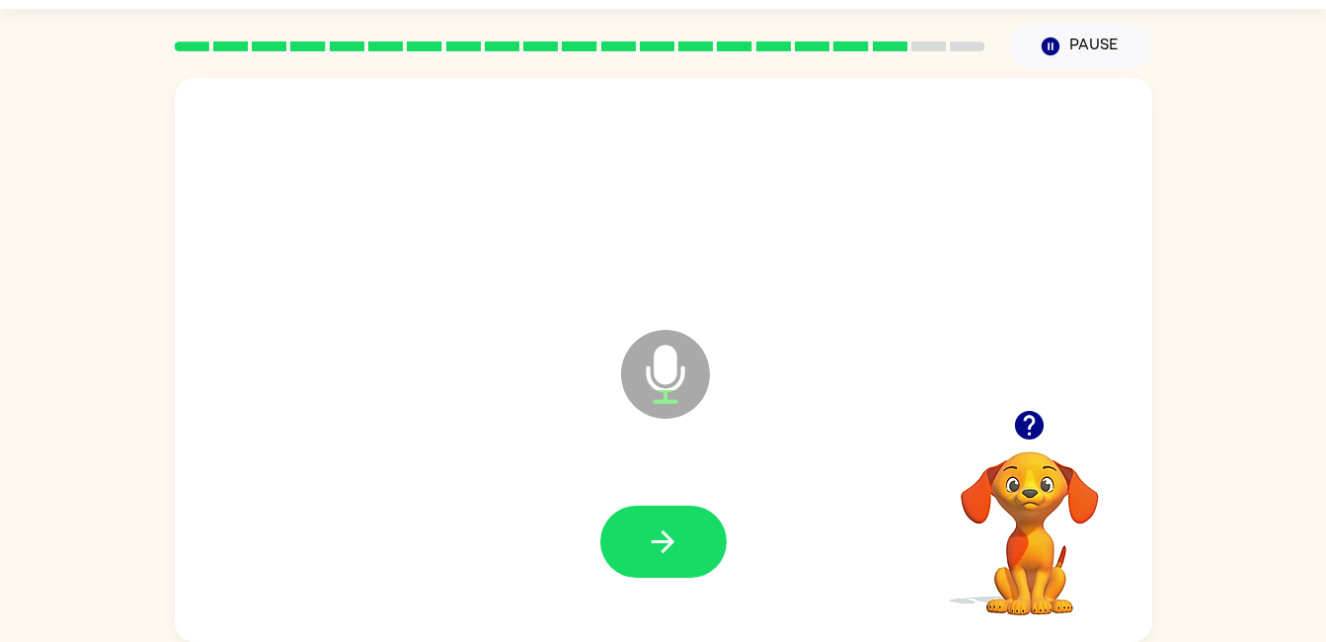
click at [664, 527] on icon "button" at bounding box center [663, 541] width 35 height 35
click at [641, 536] on button "button" at bounding box center [663, 542] width 126 height 72
click at [676, 542] on icon "button" at bounding box center [663, 541] width 35 height 35
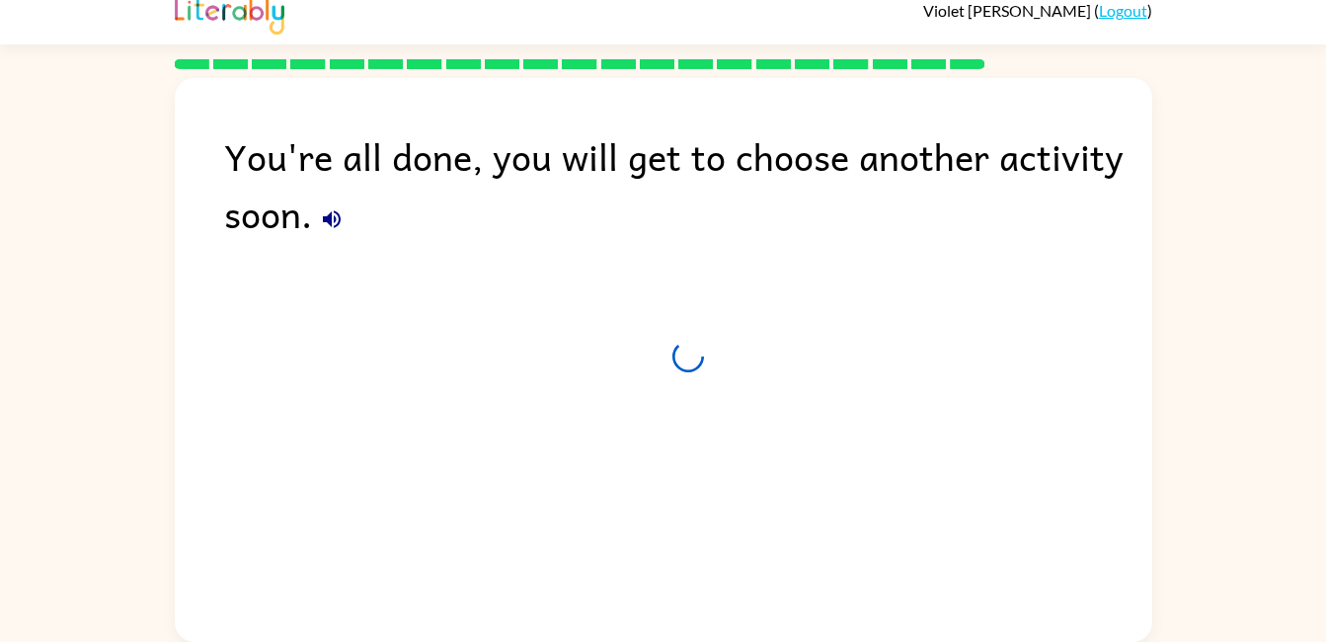
scroll to position [17, 0]
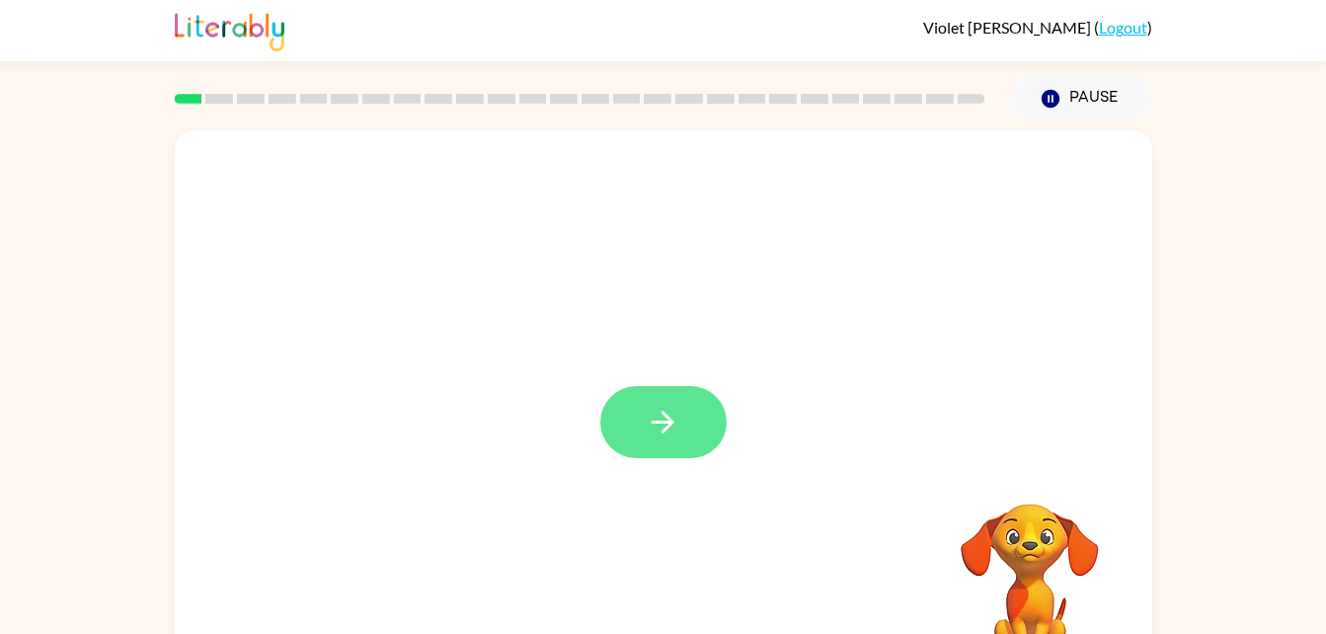
click at [699, 450] on button "button" at bounding box center [663, 422] width 126 height 72
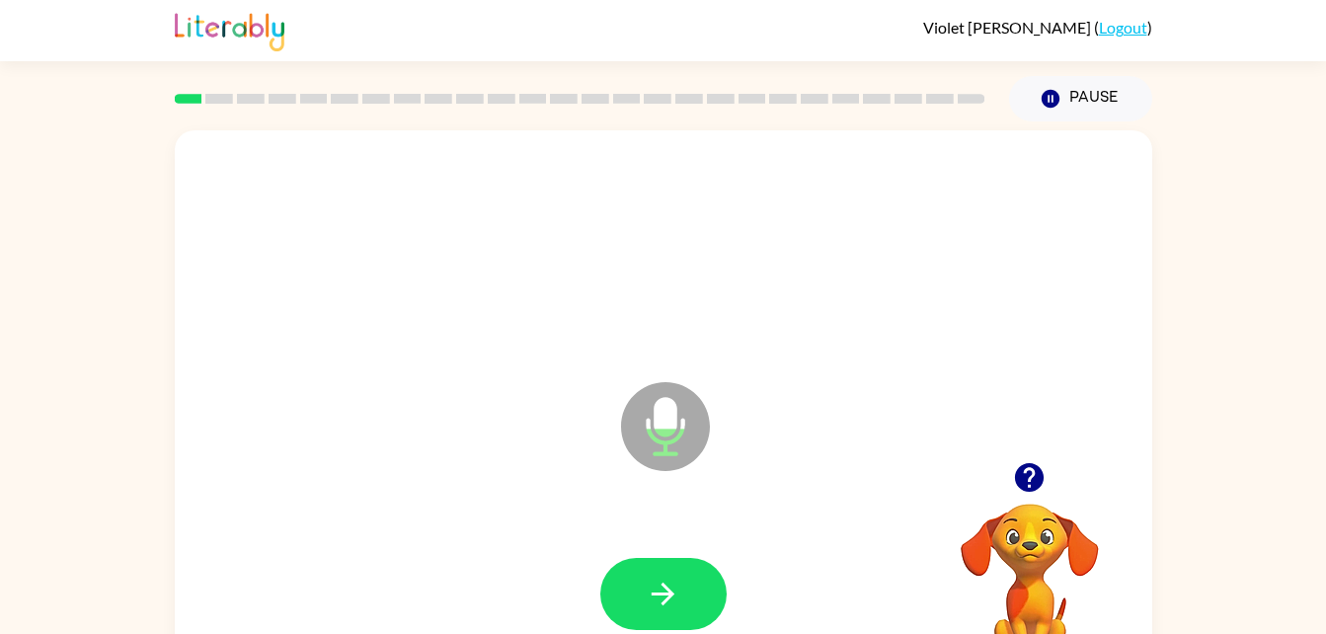
scroll to position [2, 0]
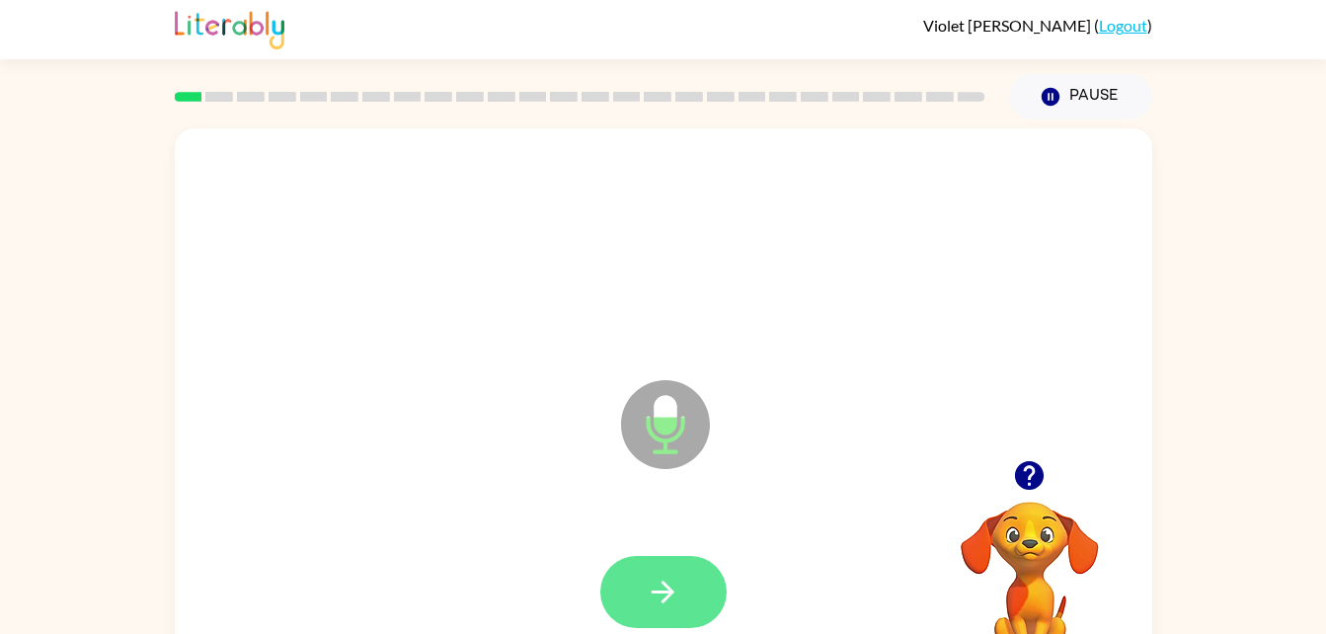
click at [655, 625] on button "button" at bounding box center [663, 592] width 126 height 72
click at [697, 612] on button "button" at bounding box center [663, 592] width 126 height 72
click at [680, 624] on button "button" at bounding box center [663, 592] width 126 height 72
click at [632, 606] on button "button" at bounding box center [663, 592] width 126 height 72
click at [651, 572] on button "button" at bounding box center [663, 592] width 126 height 72
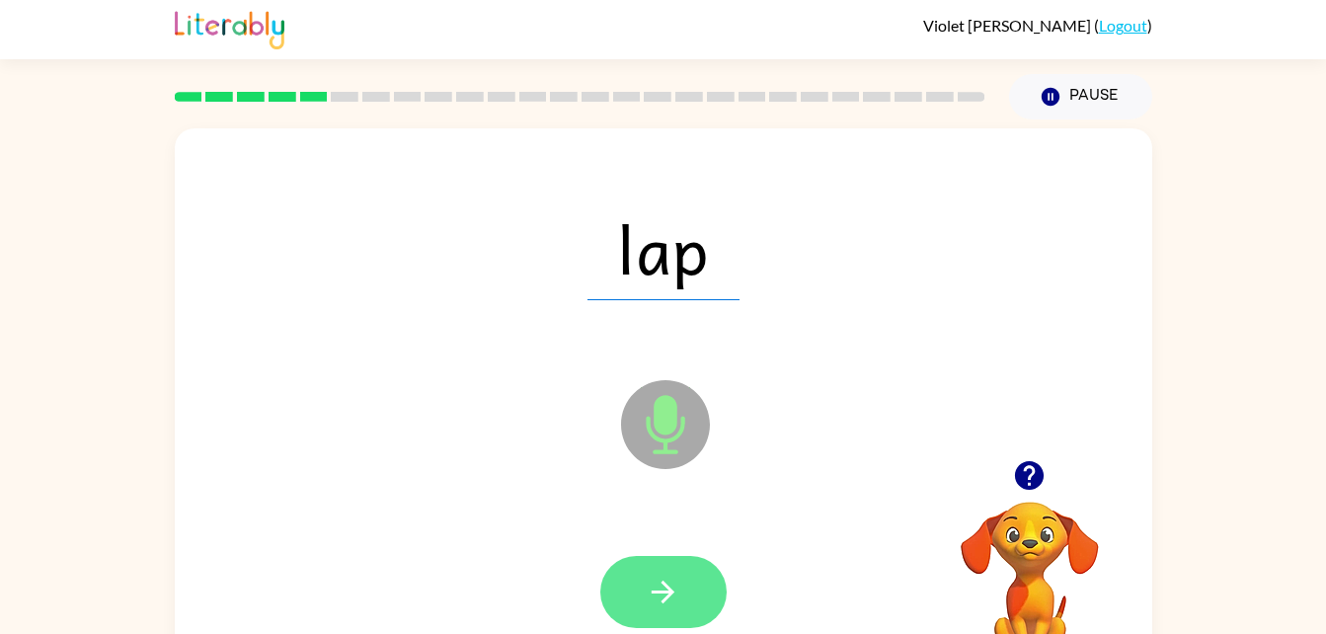
click at [656, 611] on button "button" at bounding box center [663, 592] width 126 height 72
click at [693, 560] on button "button" at bounding box center [663, 592] width 126 height 72
click at [683, 564] on button "button" at bounding box center [663, 592] width 126 height 72
click at [676, 586] on icon "button" at bounding box center [663, 592] width 35 height 35
click at [664, 575] on icon "button" at bounding box center [663, 592] width 35 height 35
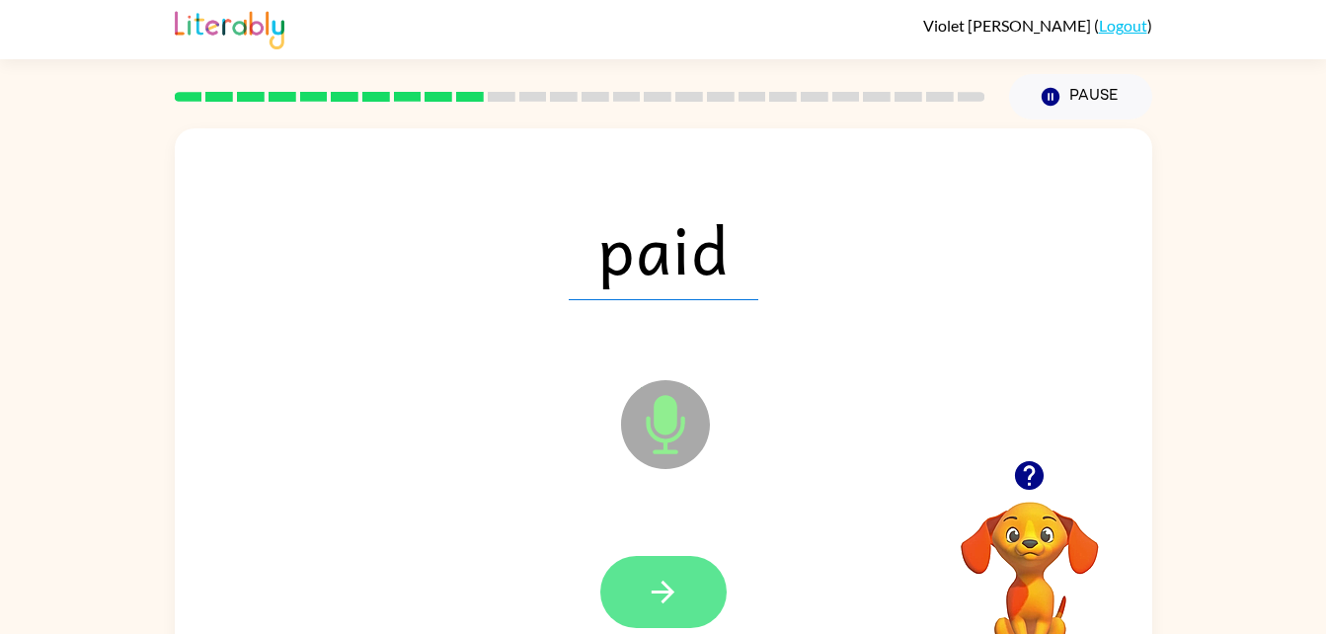
click at [669, 601] on icon "button" at bounding box center [663, 592] width 35 height 35
click at [683, 602] on button "button" at bounding box center [663, 592] width 126 height 72
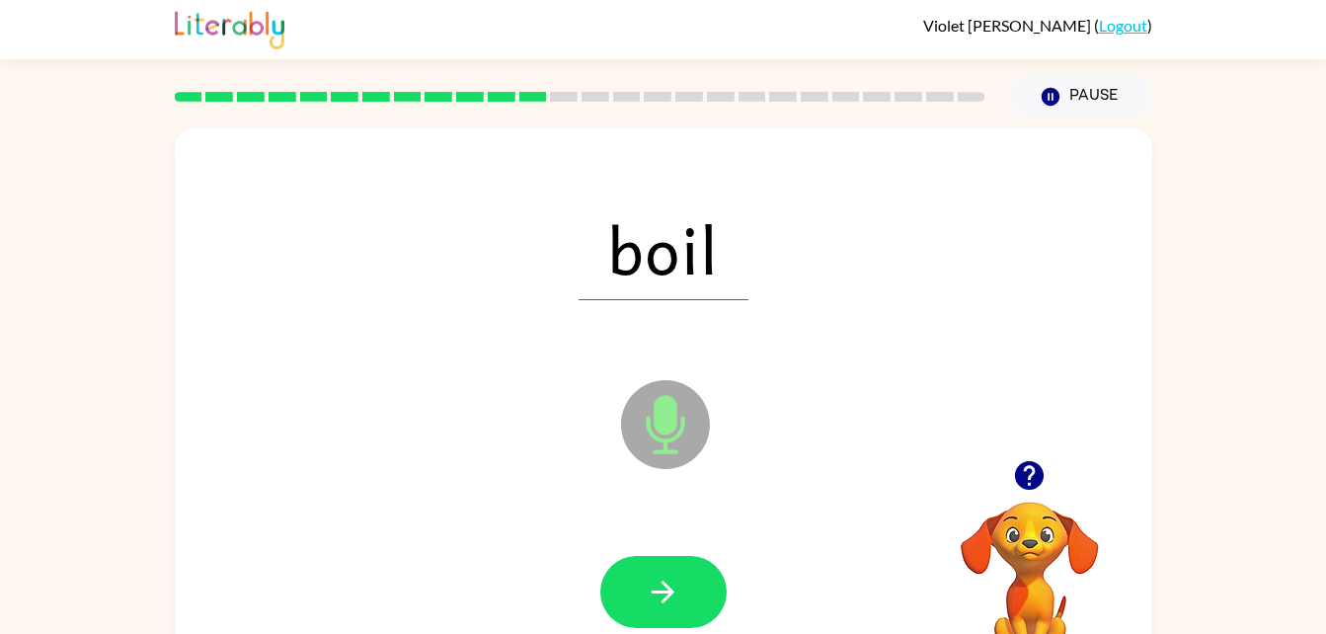
scroll to position [0, 0]
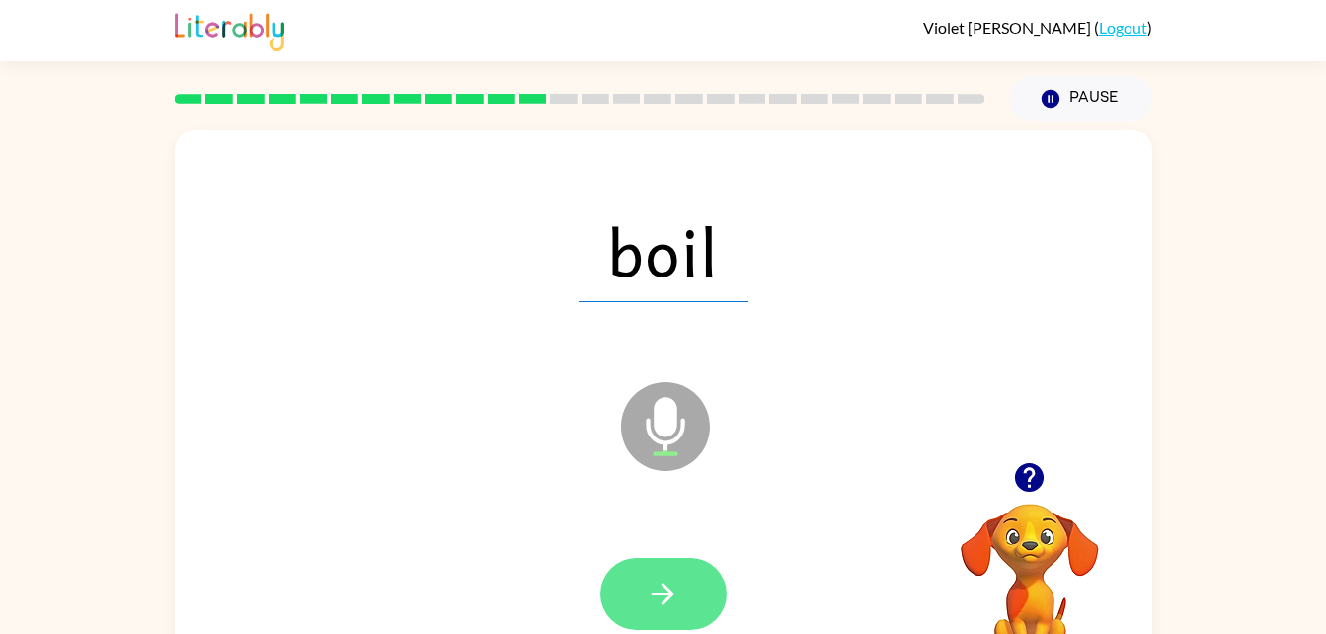
click at [671, 591] on icon "button" at bounding box center [663, 594] width 23 height 23
click at [674, 596] on icon "button" at bounding box center [663, 594] width 35 height 35
click at [683, 616] on button "button" at bounding box center [663, 594] width 126 height 72
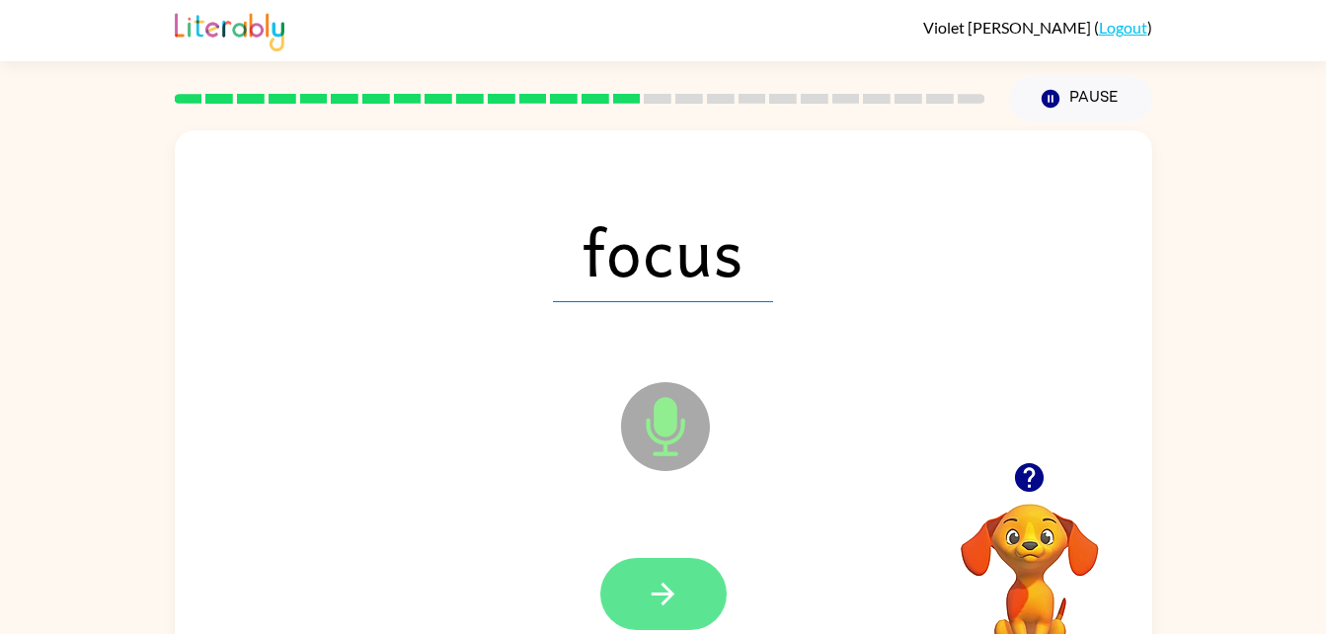
click at [683, 605] on button "button" at bounding box center [663, 594] width 126 height 72
click at [678, 609] on icon "button" at bounding box center [663, 594] width 35 height 35
click at [680, 604] on icon "button" at bounding box center [663, 594] width 35 height 35
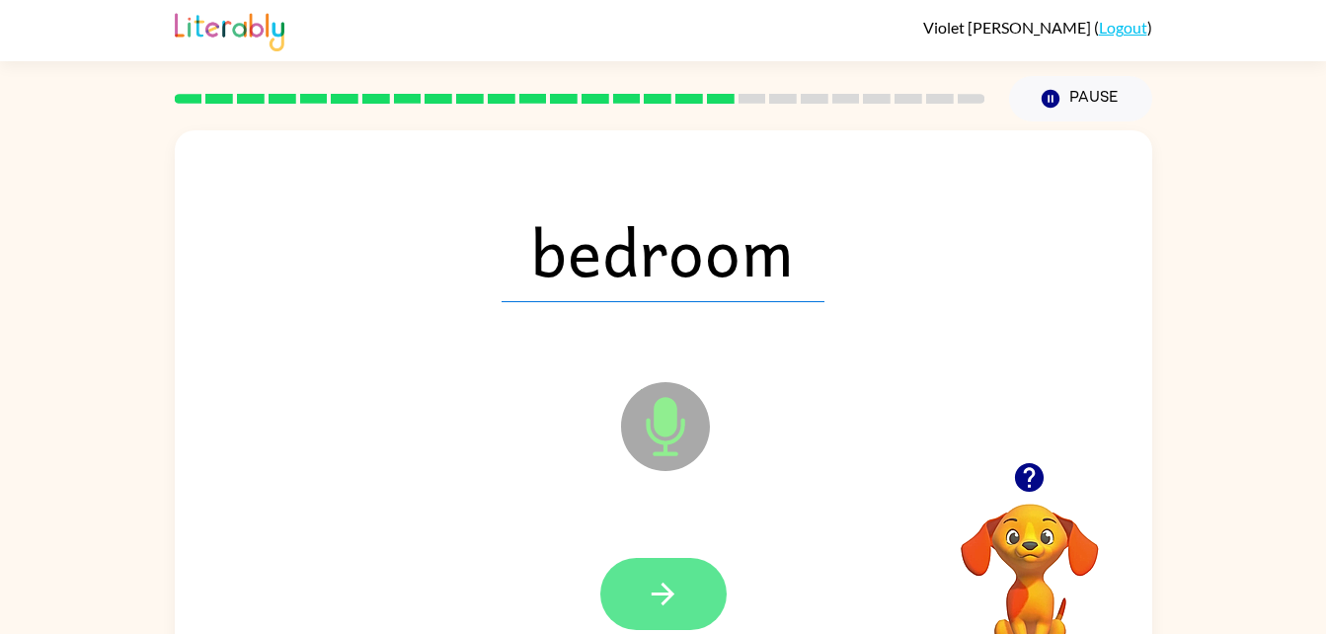
click at [674, 589] on icon "button" at bounding box center [663, 594] width 35 height 35
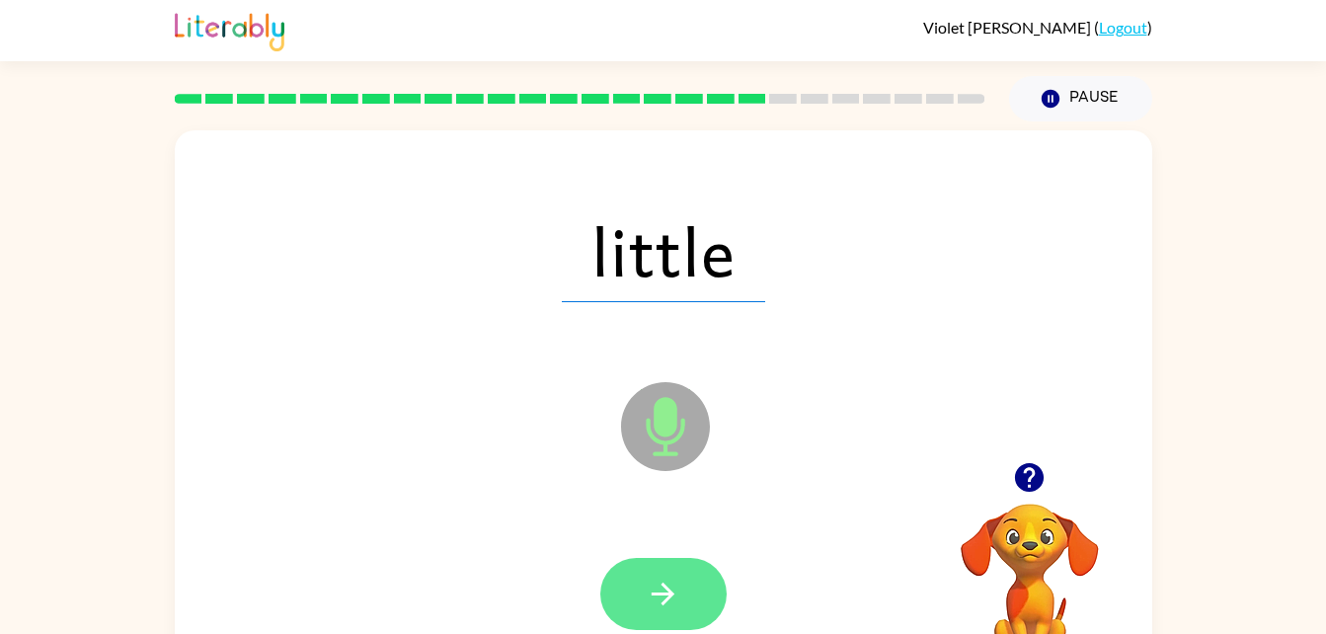
click at [690, 591] on button "button" at bounding box center [663, 594] width 126 height 72
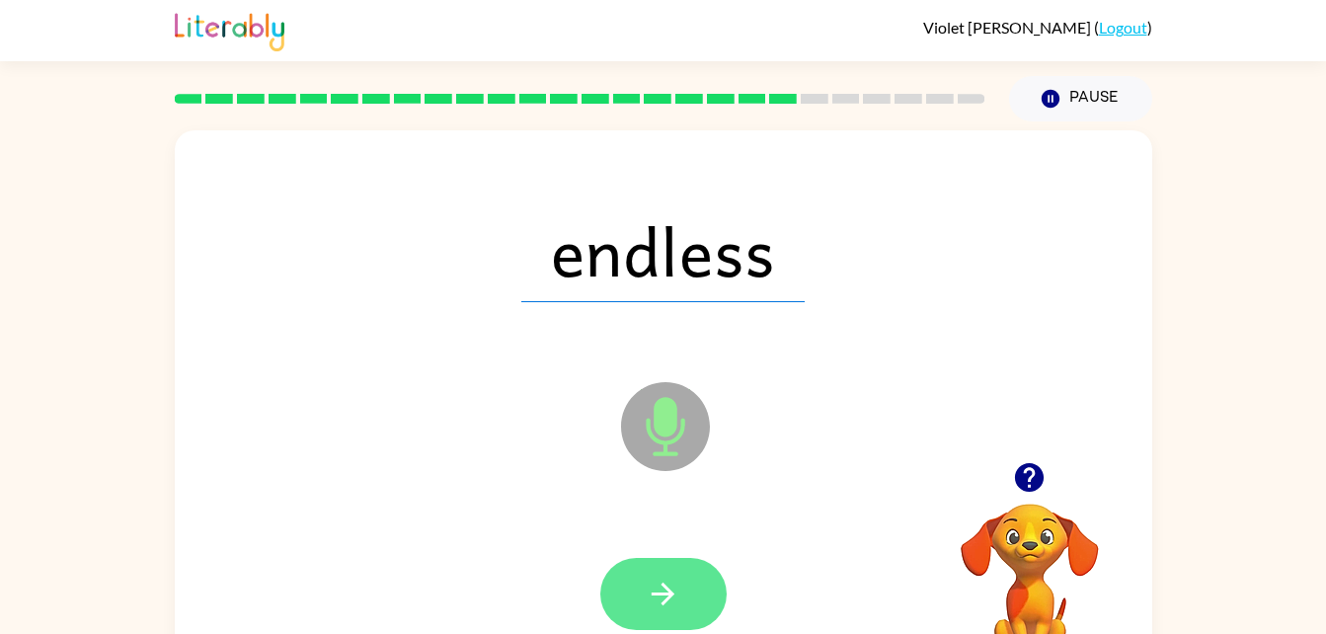
click at [677, 590] on icon "button" at bounding box center [663, 594] width 35 height 35
click at [682, 585] on button "button" at bounding box center [663, 594] width 126 height 72
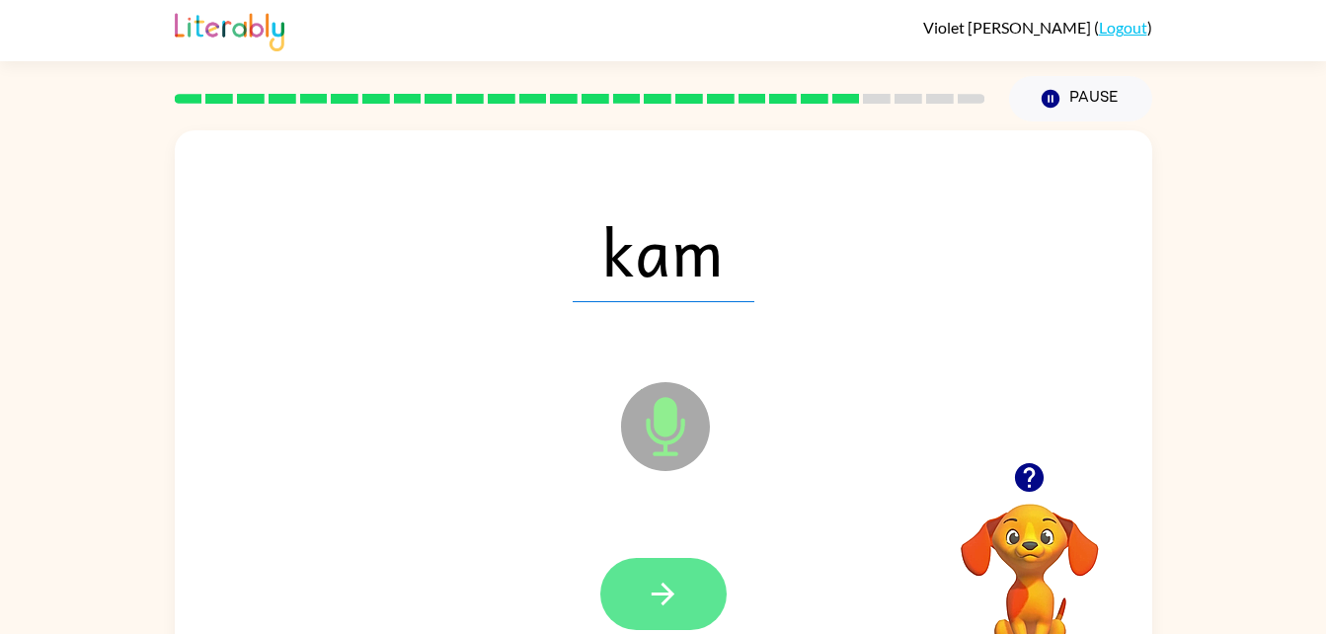
click at [658, 570] on button "button" at bounding box center [663, 594] width 126 height 72
click at [678, 601] on icon "button" at bounding box center [663, 594] width 35 height 35
click at [680, 603] on icon "button" at bounding box center [663, 594] width 35 height 35
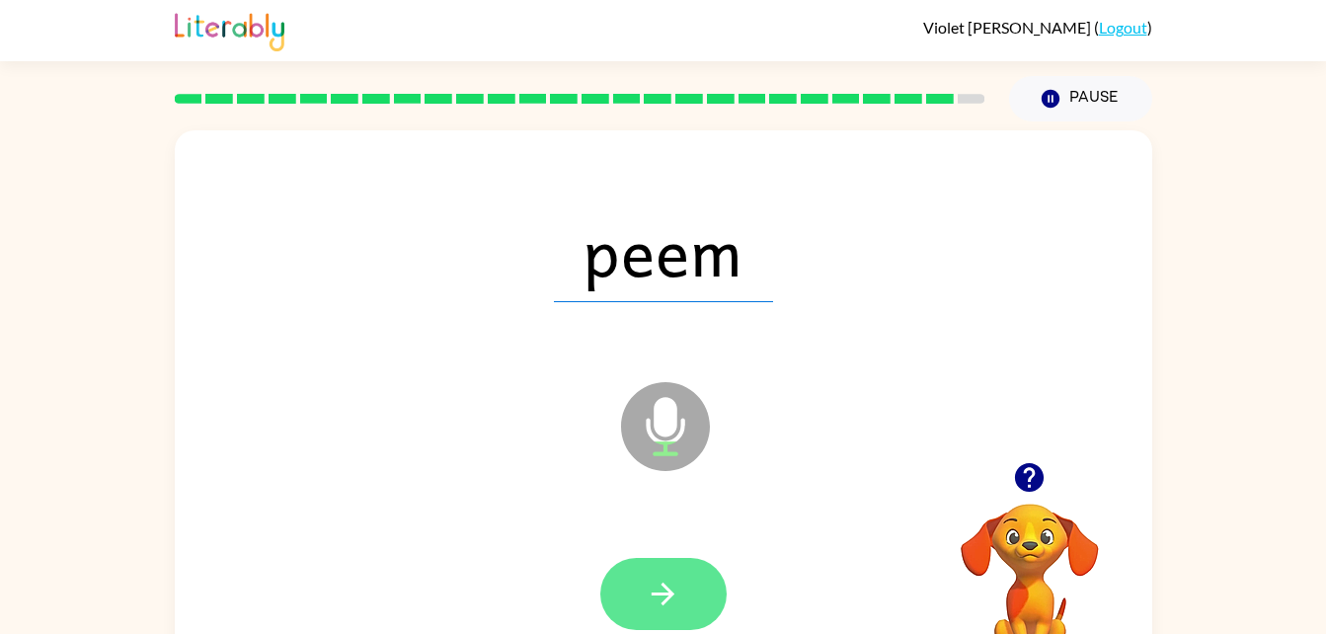
click at [671, 612] on button "button" at bounding box center [663, 594] width 126 height 72
